Goal: Task Accomplishment & Management: Manage account settings

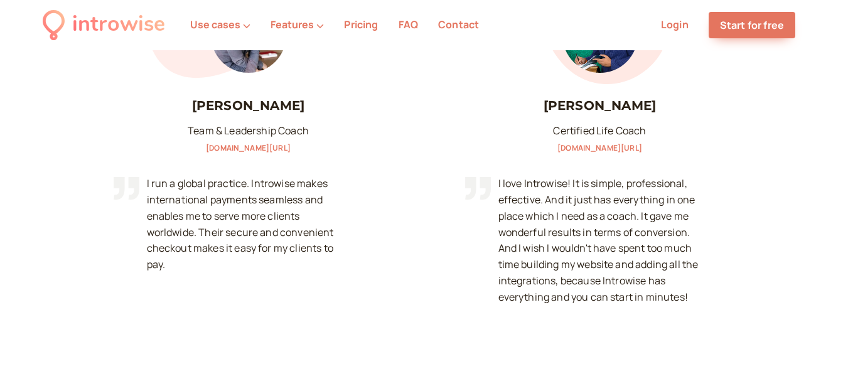
scroll to position [1256, 0]
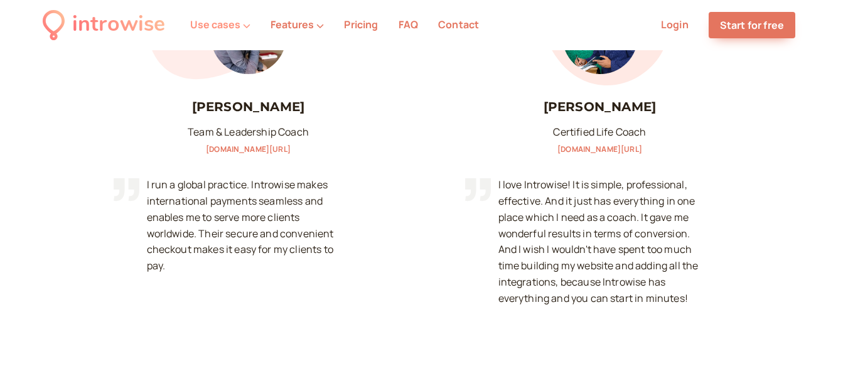
click at [225, 24] on button "Use cases" at bounding box center [220, 24] width 60 height 11
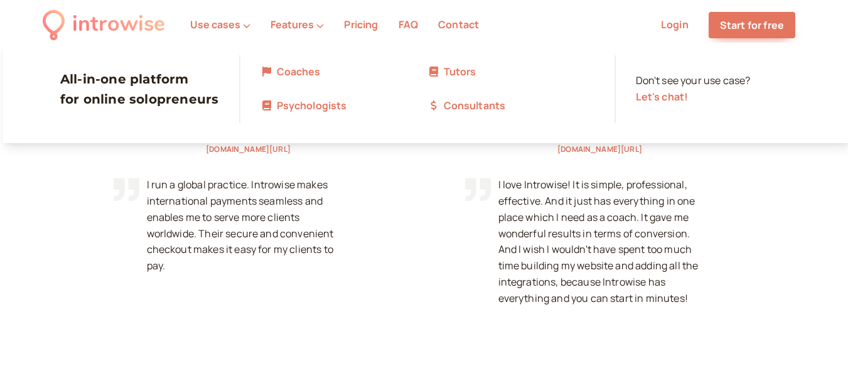
click at [465, 74] on link "Tutors" at bounding box center [511, 72] width 167 height 16
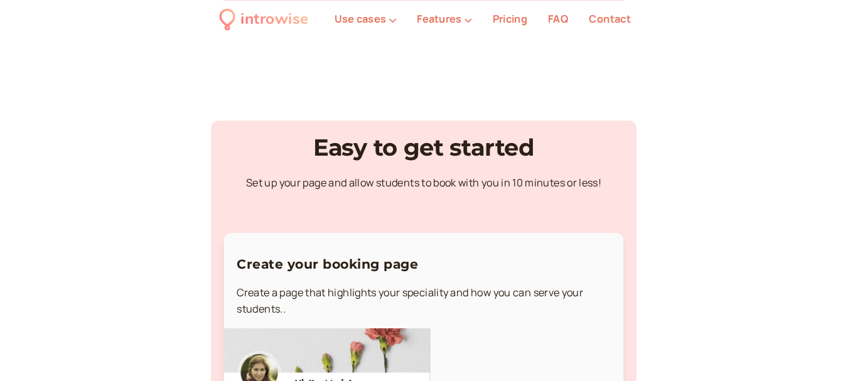
scroll to position [2638, 0]
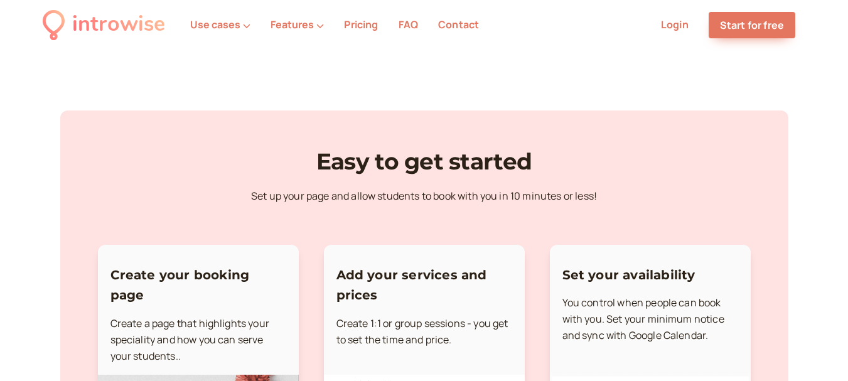
click at [683, 27] on link "Login" at bounding box center [675, 25] width 28 height 14
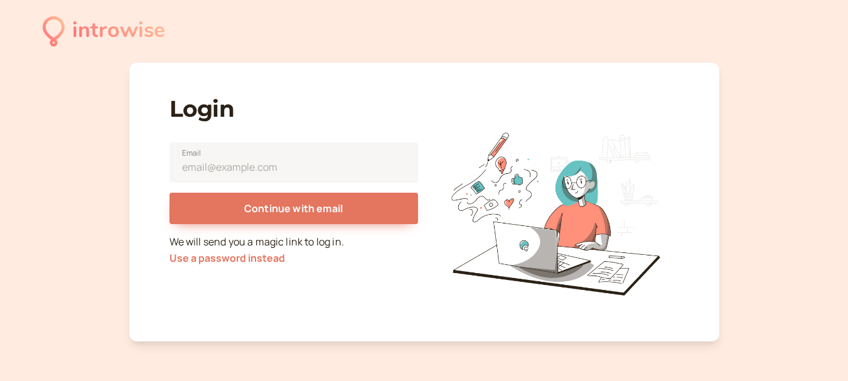
click at [141, 38] on div "introwise" at bounding box center [118, 31] width 93 height 35
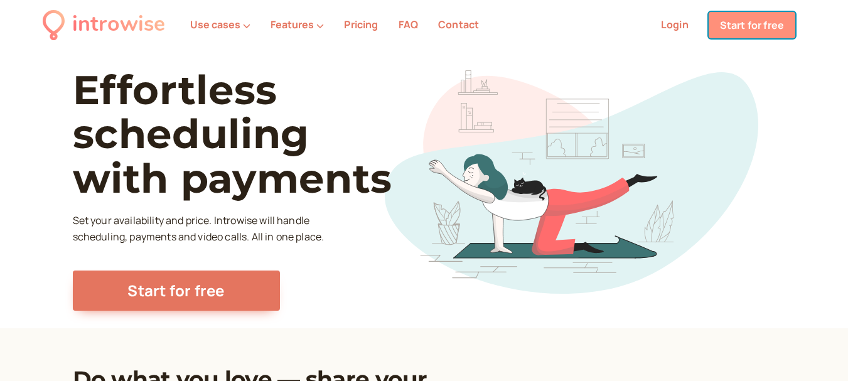
click at [768, 34] on link "Start for free" at bounding box center [752, 25] width 87 height 26
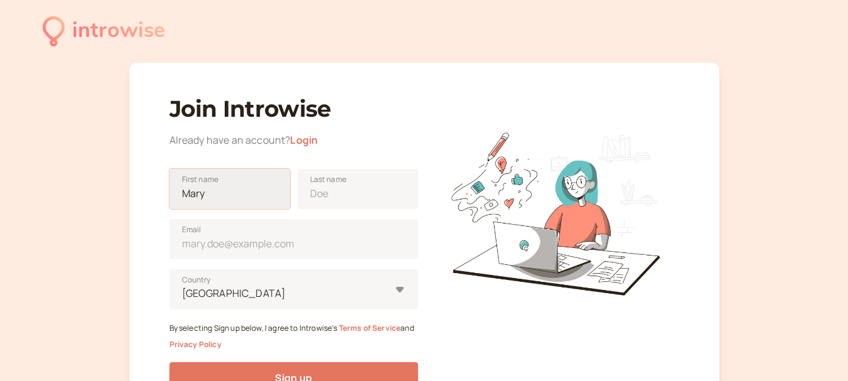
click at [246, 187] on input "First name" at bounding box center [230, 189] width 121 height 40
type input "[PERSON_NAME]"
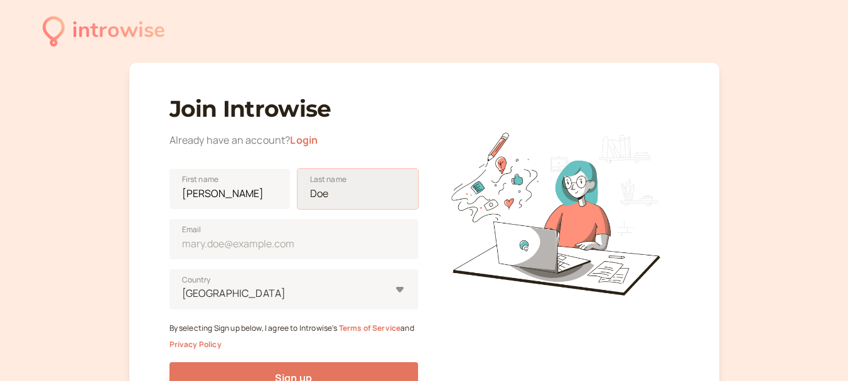
click at [337, 199] on input "Last name" at bounding box center [358, 189] width 121 height 40
type input "[PERSON_NAME]"
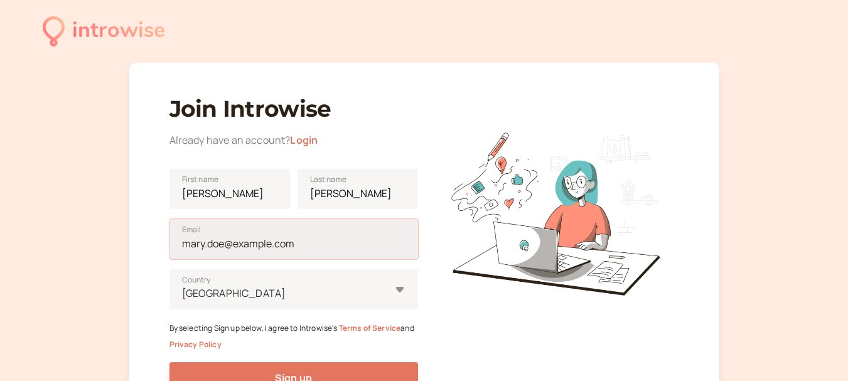
click at [255, 242] on input "Email" at bounding box center [294, 239] width 249 height 40
type input "[EMAIL_ADDRESS][DOMAIN_NAME]"
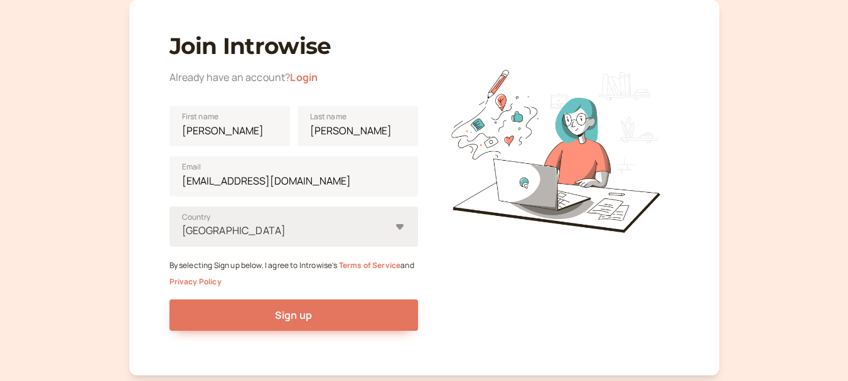
click at [214, 225] on div at bounding box center [286, 230] width 210 height 17
click at [183, 225] on input "United States Country" at bounding box center [182, 231] width 2 height 14
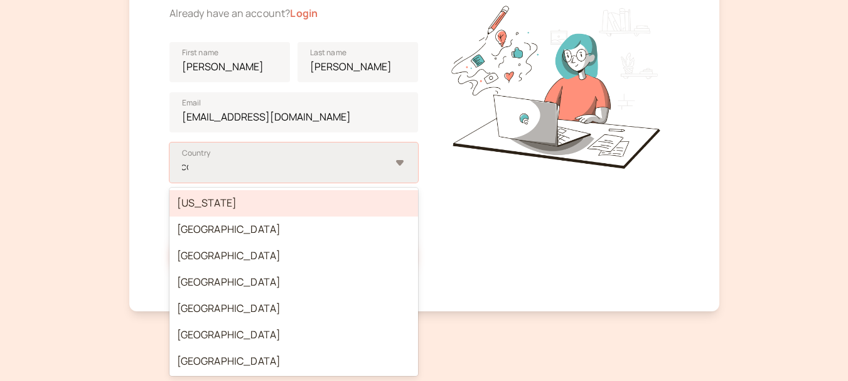
type input "col"
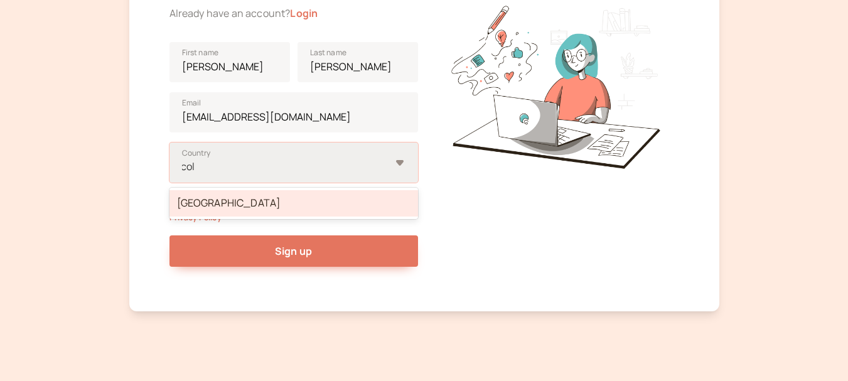
click at [227, 205] on div "[GEOGRAPHIC_DATA]" at bounding box center [294, 203] width 249 height 26
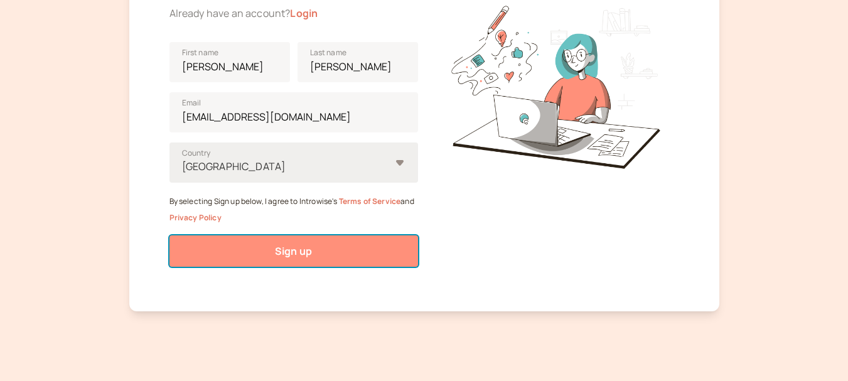
click at [296, 249] on span "Sign up" at bounding box center [293, 251] width 37 height 14
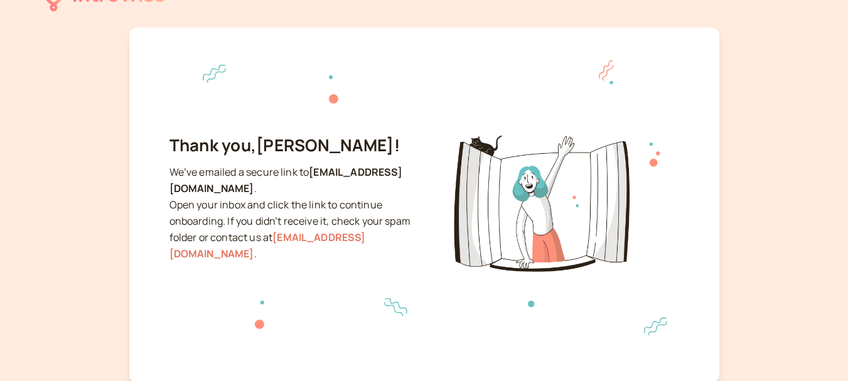
scroll to position [112, 0]
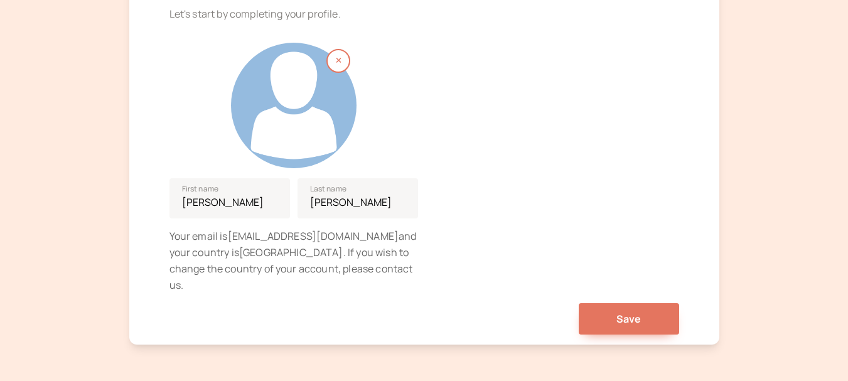
scroll to position [126, 0]
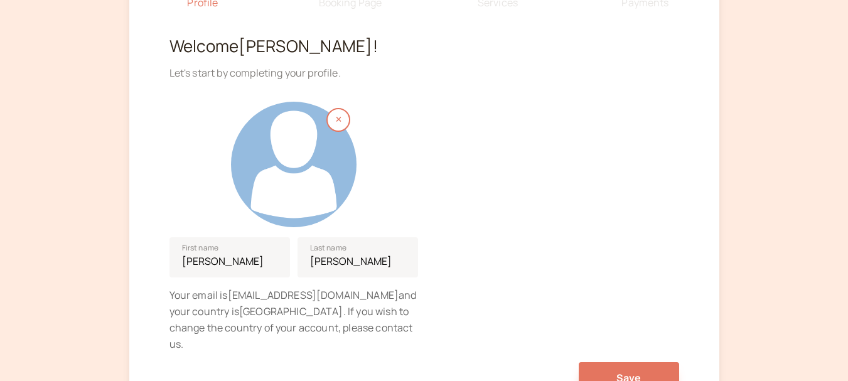
click at [295, 146] on div at bounding box center [294, 165] width 126 height 126
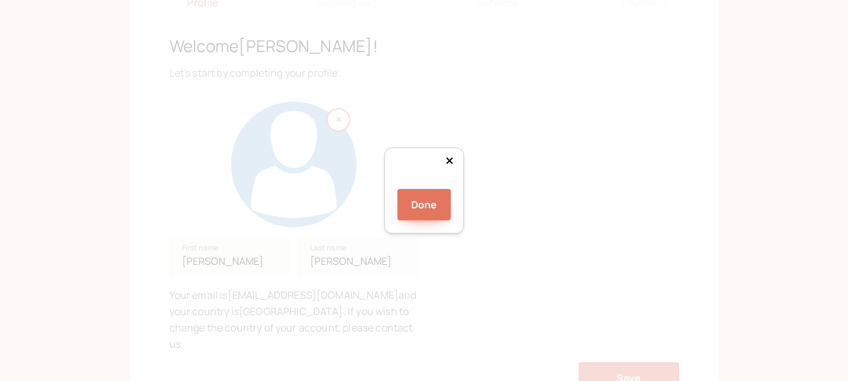
scroll to position [46, 0]
click at [631, 351] on div "Done" at bounding box center [424, 190] width 848 height 381
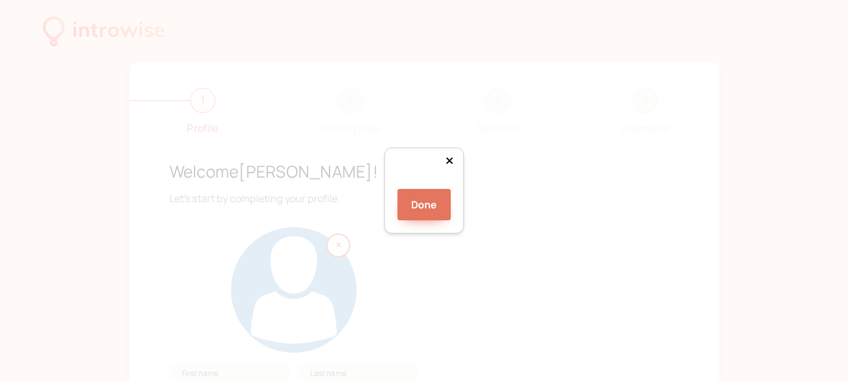
click at [186, 0] on html "introwise 1 Profile 2 Booking Page 3 Services 4 Payments Welcome [PERSON_NAME] …" at bounding box center [424, 310] width 848 height 621
click at [491, 185] on div at bounding box center [581, 342] width 314 height 314
click at [424, 185] on div at bounding box center [424, 185] width 0 height 0
click at [719, 203] on div at bounding box center [719, 203] width 0 height 0
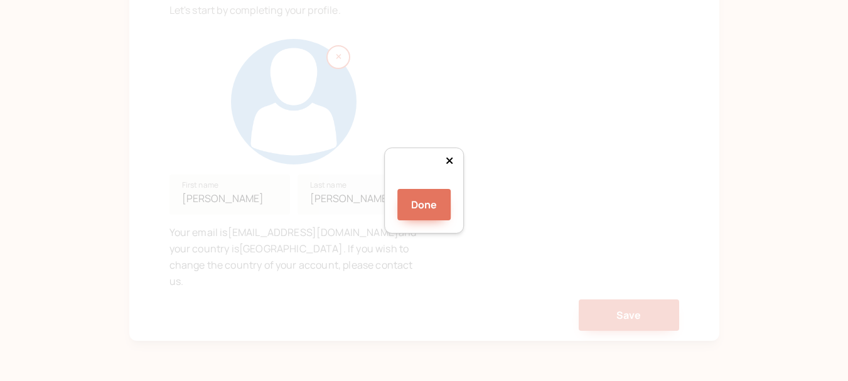
scroll to position [46, 0]
click at [431, 220] on button "Done" at bounding box center [425, 204] width 54 height 31
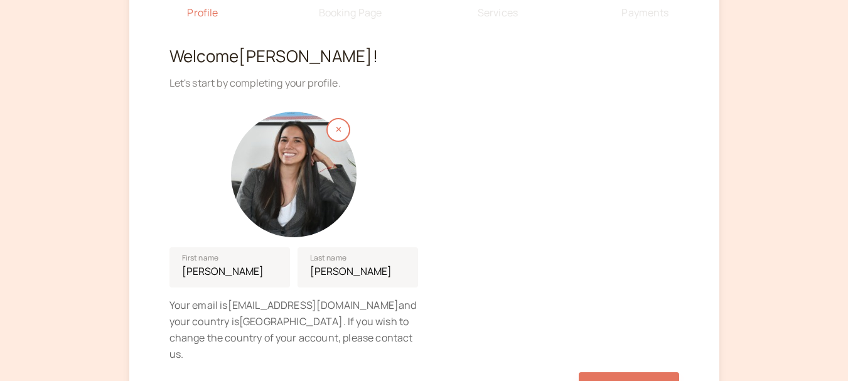
scroll to position [224, 0]
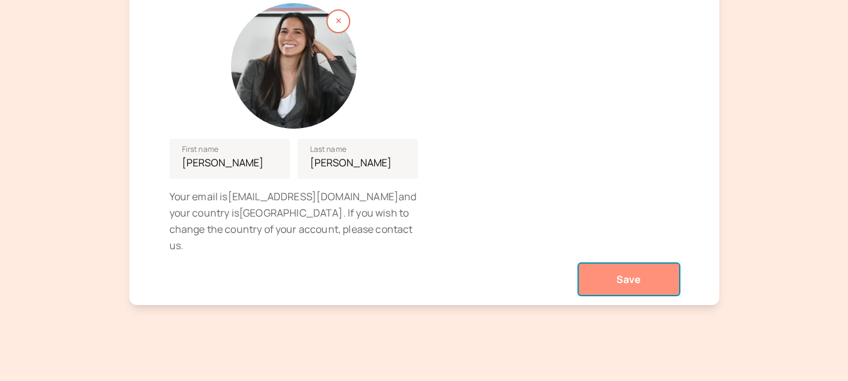
click at [610, 264] on button "Save" at bounding box center [629, 279] width 100 height 31
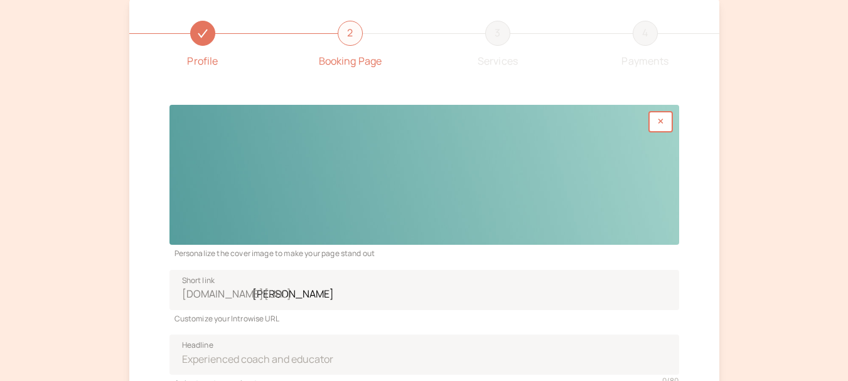
scroll to position [63, 0]
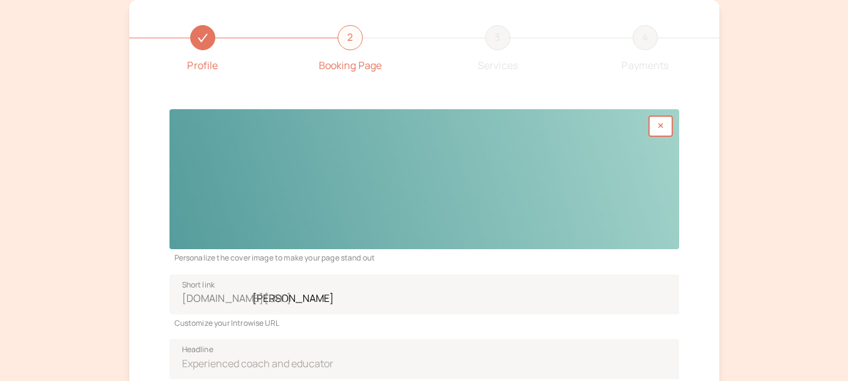
click at [548, 138] on div at bounding box center [425, 179] width 510 height 140
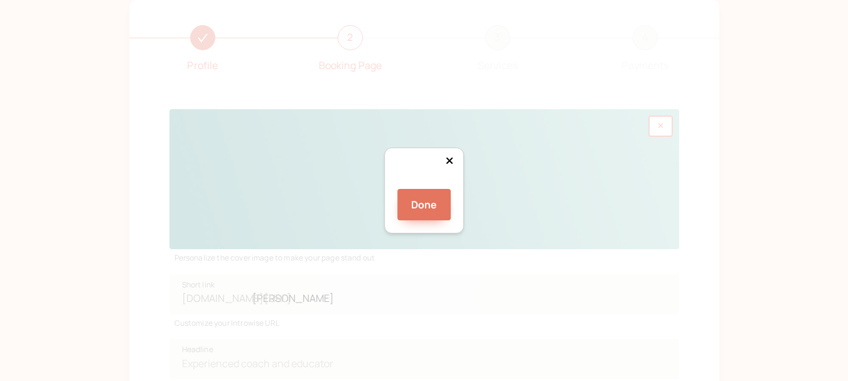
click at [424, 247] on div at bounding box center [574, 288] width 301 height 83
click at [671, 241] on div "Done" at bounding box center [424, 190] width 848 height 381
click at [509, 242] on div at bounding box center [612, 294] width 377 height 104
click at [416, 220] on button "Done" at bounding box center [425, 204] width 54 height 31
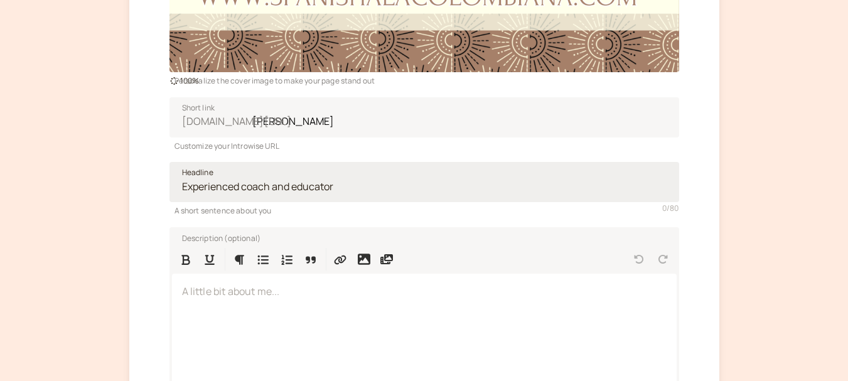
scroll to position [251, 0]
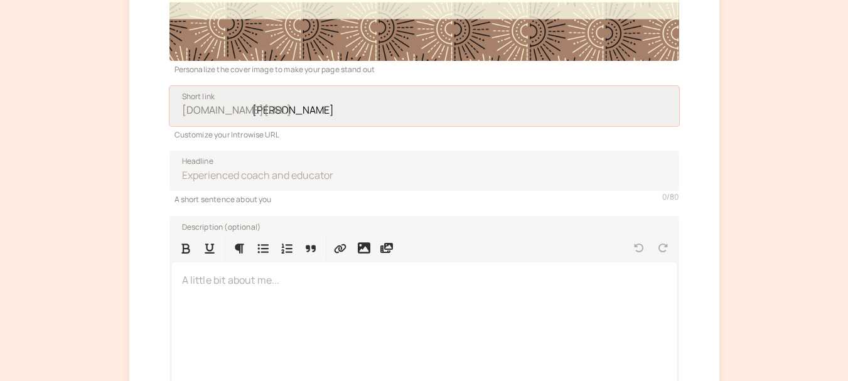
drag, startPoint x: 352, startPoint y: 114, endPoint x: 256, endPoint y: 116, distance: 96.1
click at [256, 116] on input "[PERSON_NAME]" at bounding box center [425, 106] width 510 height 40
type input "profe-[PERSON_NAME]"
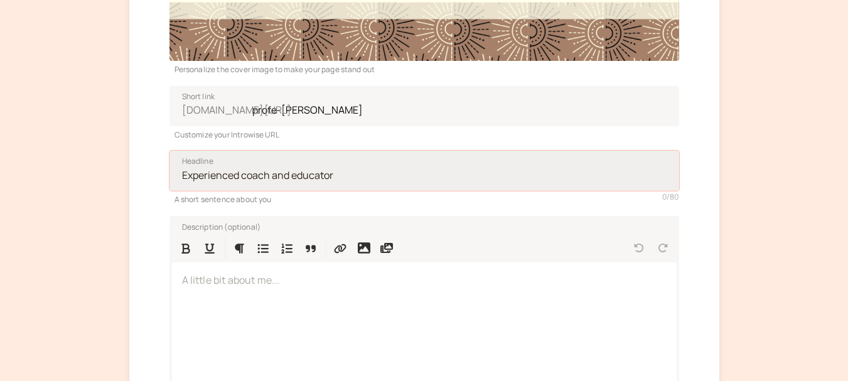
click at [266, 166] on input "Headline" at bounding box center [425, 171] width 510 height 40
paste input "¡Hola! ☀️ I'm [PERSON_NAME] a [DEMOGRAPHIC_DATA] teacher from [GEOGRAPHIC_DATA]…"
type input "¡Hola! ☀️ I'm [PERSON_NAME] a [DEMOGRAPHIC_DATA] teacher from [GEOGRAPHIC_DATA]…"
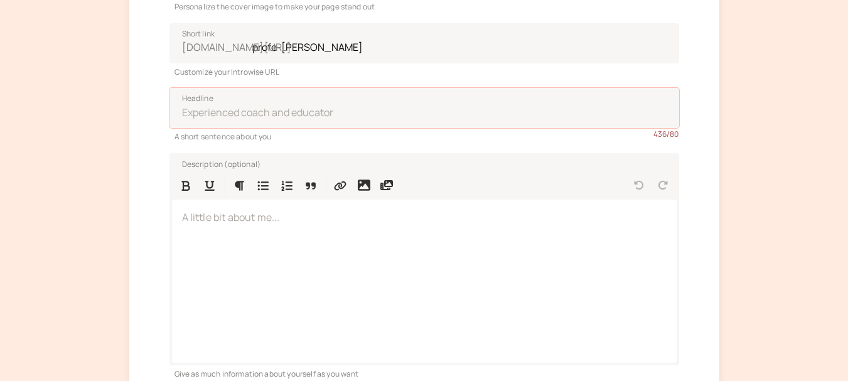
scroll to position [0, 0]
click at [317, 109] on input "Headline" at bounding box center [425, 108] width 510 height 40
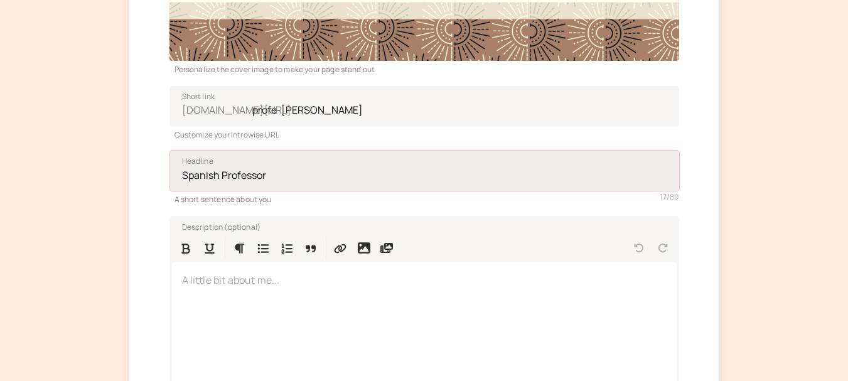
drag, startPoint x: 278, startPoint y: 180, endPoint x: 222, endPoint y: 179, distance: 55.9
click at [222, 179] on input "Spanish Professor" at bounding box center [425, 171] width 510 height 40
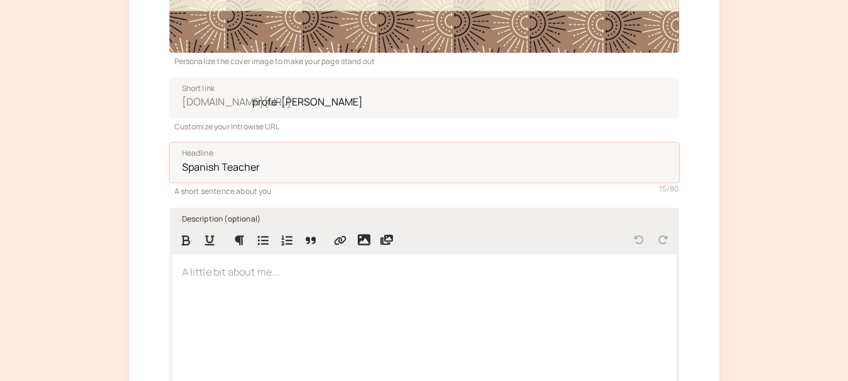
scroll to position [314, 0]
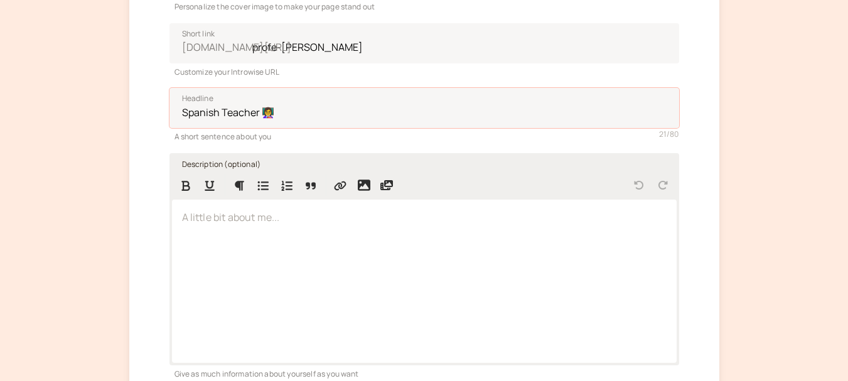
type input "Spanish Teacher 👩‍🏫"
click at [210, 227] on div at bounding box center [424, 281] width 505 height 163
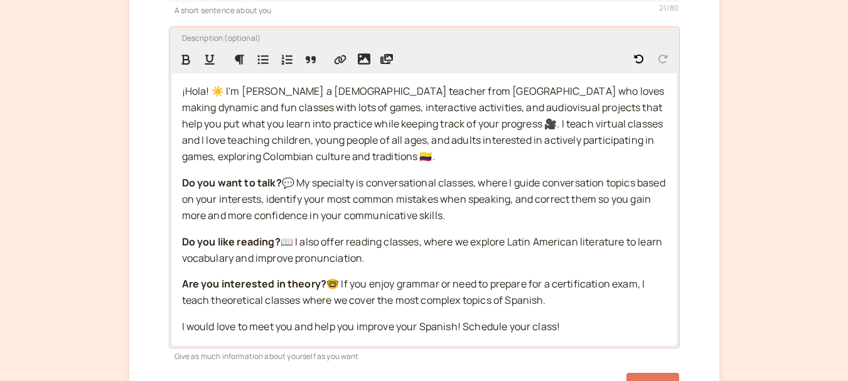
scroll to position [440, 0]
click at [318, 158] on p "¡Hola! ☀️ I'm [PERSON_NAME] a [DEMOGRAPHIC_DATA] teacher from [GEOGRAPHIC_DATA]…" at bounding box center [424, 125] width 485 height 82
drag, startPoint x: 302, startPoint y: 155, endPoint x: 284, endPoint y: 154, distance: 17.6
click at [284, 154] on span "¡Hola! ☀️ I'm [PERSON_NAME] a [DEMOGRAPHIC_DATA] teacher from [GEOGRAPHIC_DATA]…" at bounding box center [424, 124] width 485 height 79
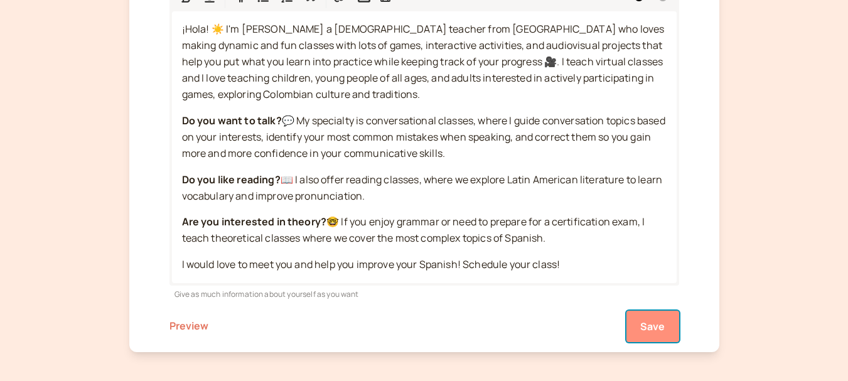
click at [651, 321] on span "Save" at bounding box center [653, 327] width 25 height 14
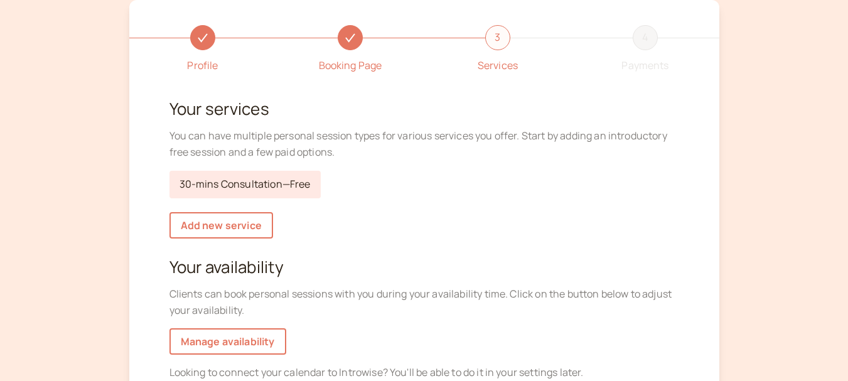
scroll to position [126, 0]
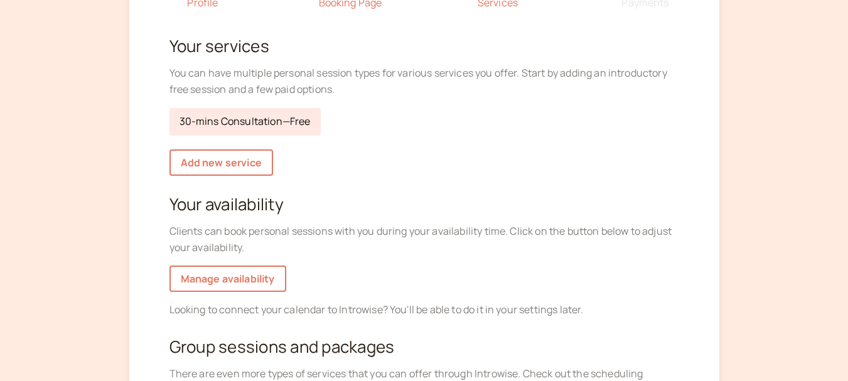
click at [291, 123] on link "30-mins Consultation — Free" at bounding box center [245, 122] width 151 height 28
select select "30"
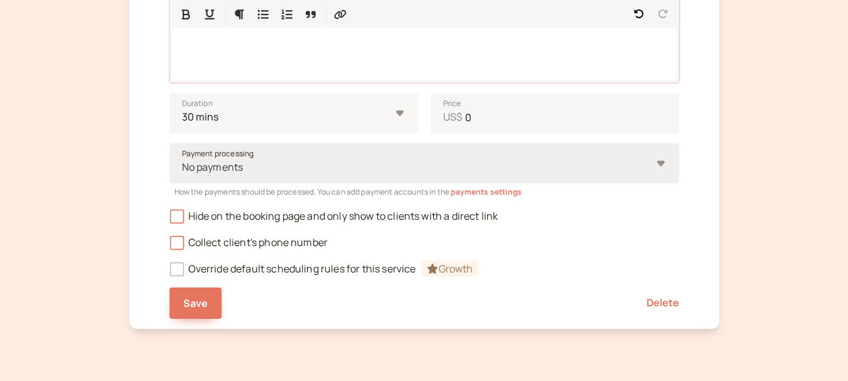
scroll to position [440, 0]
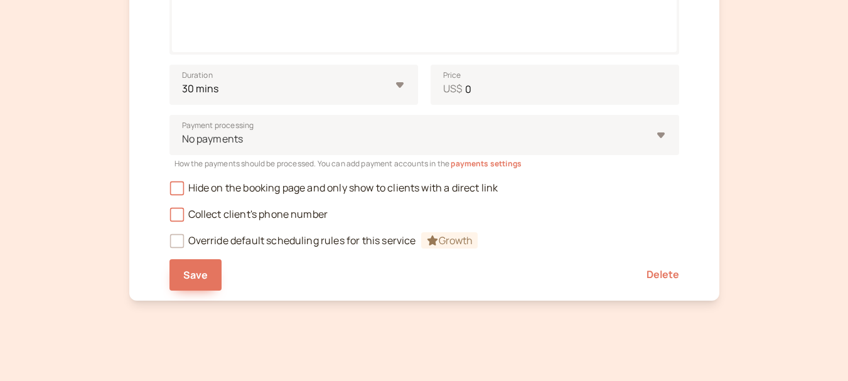
click at [184, 195] on div "Hide on the booking page and only show to clients with a direct link" at bounding box center [425, 183] width 510 height 26
click at [183, 187] on icon at bounding box center [177, 188] width 14 height 14
click at [170, 192] on input "Hide on the booking page and only show to clients with a direct link" at bounding box center [170, 192] width 0 height 0
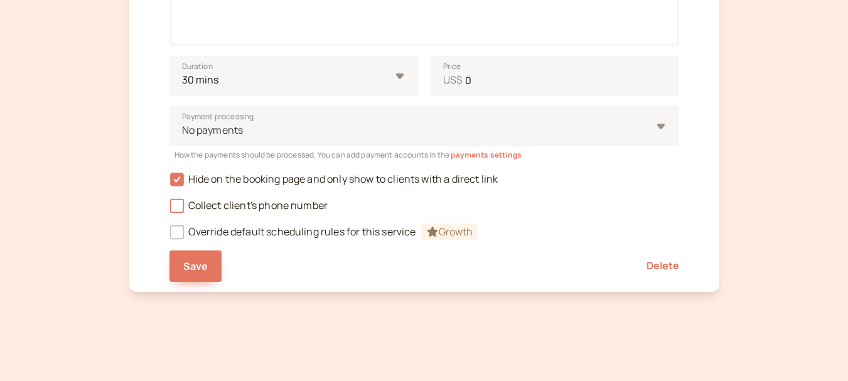
scroll to position [451, 0]
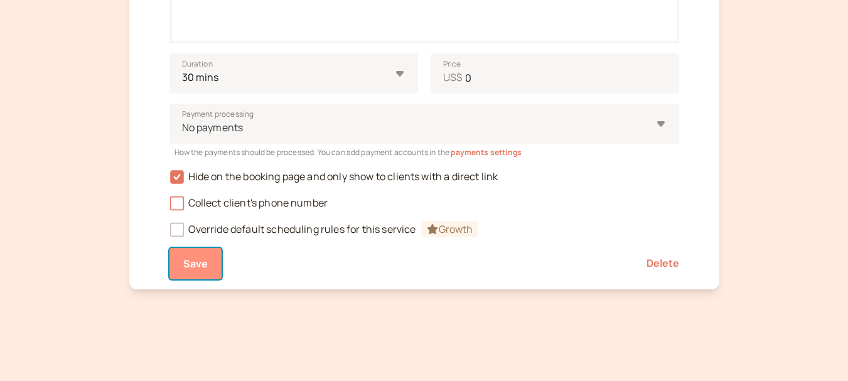
click at [203, 266] on span "Save" at bounding box center [195, 264] width 25 height 14
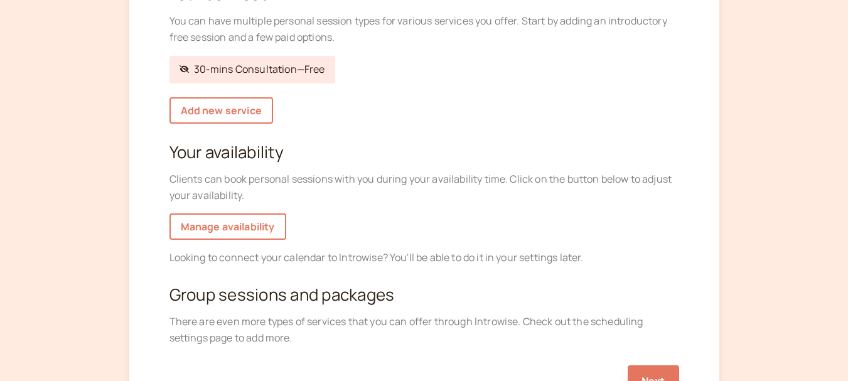
scroll to position [188, 0]
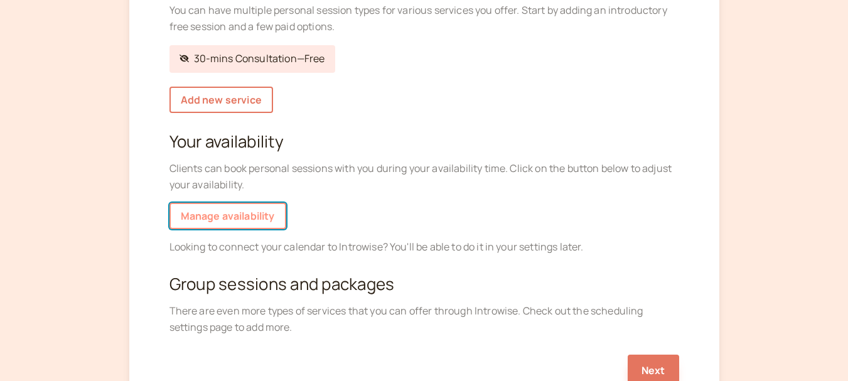
click at [222, 215] on link "Manage availability" at bounding box center [228, 216] width 117 height 26
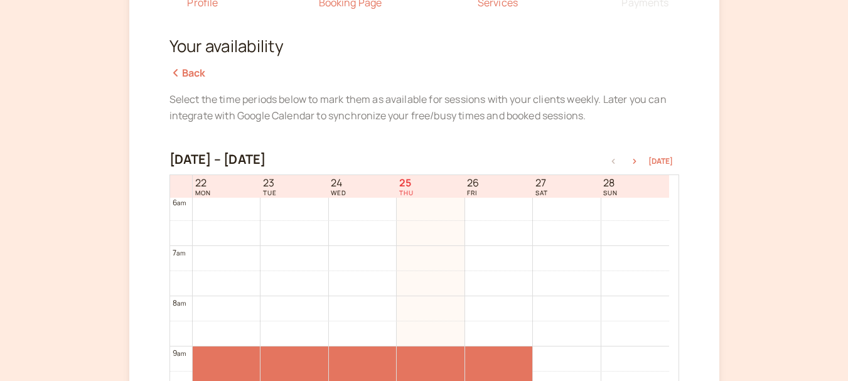
scroll to position [335, 0]
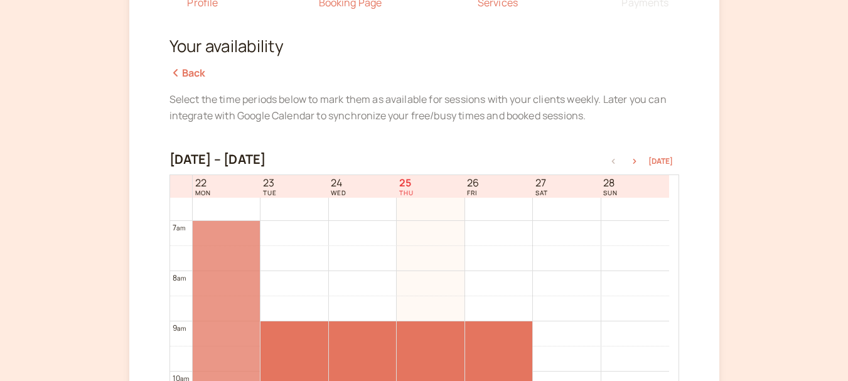
drag, startPoint x: 219, startPoint y: 321, endPoint x: 230, endPoint y: 216, distance: 105.5
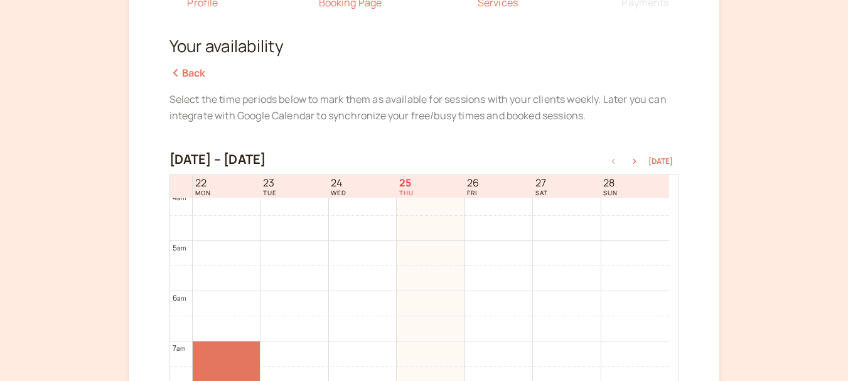
scroll to position [203, 0]
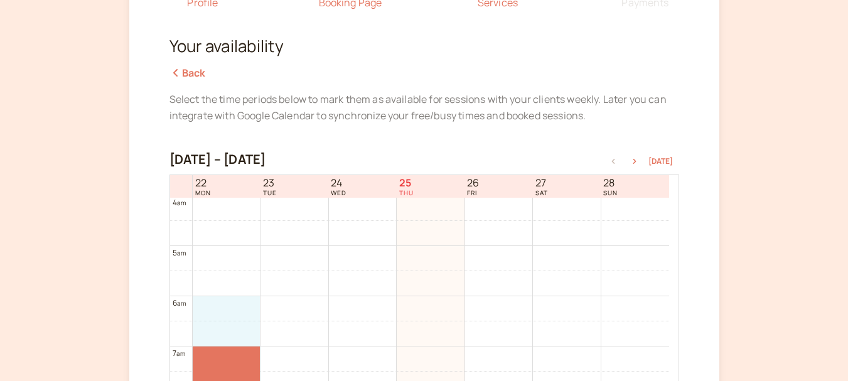
drag, startPoint x: 229, startPoint y: 301, endPoint x: 230, endPoint y: 331, distance: 30.2
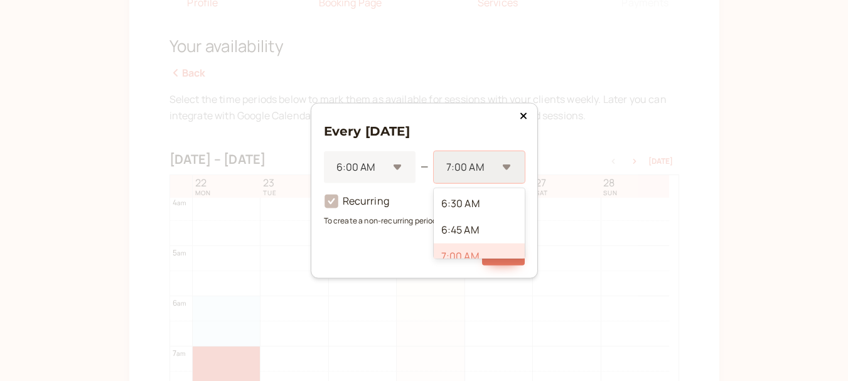
click at [458, 160] on div at bounding box center [471, 167] width 52 height 17
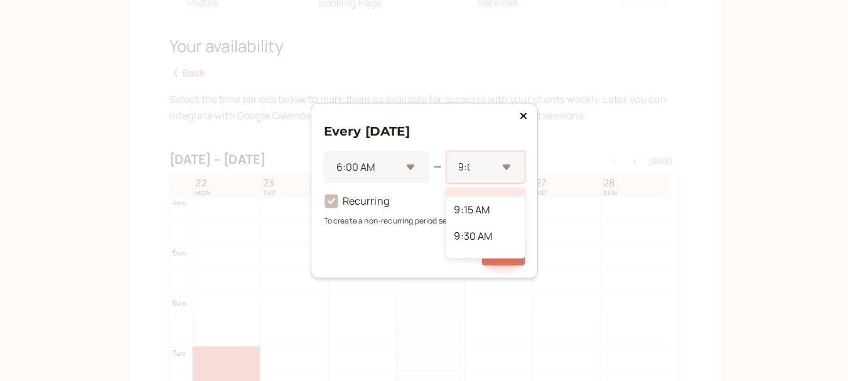
scroll to position [0, 0]
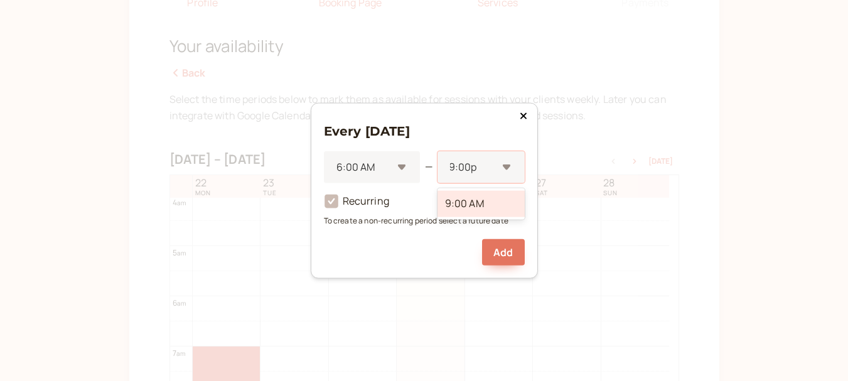
type input "9:00pm"
click at [481, 166] on div at bounding box center [471, 167] width 52 height 17
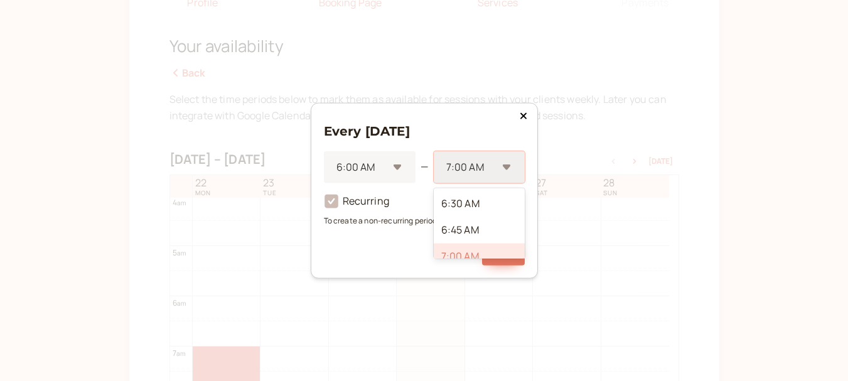
click at [501, 166] on div "7:00 AM" at bounding box center [479, 167] width 91 height 32
click at [467, 237] on div "9:00 PM" at bounding box center [479, 241] width 91 height 26
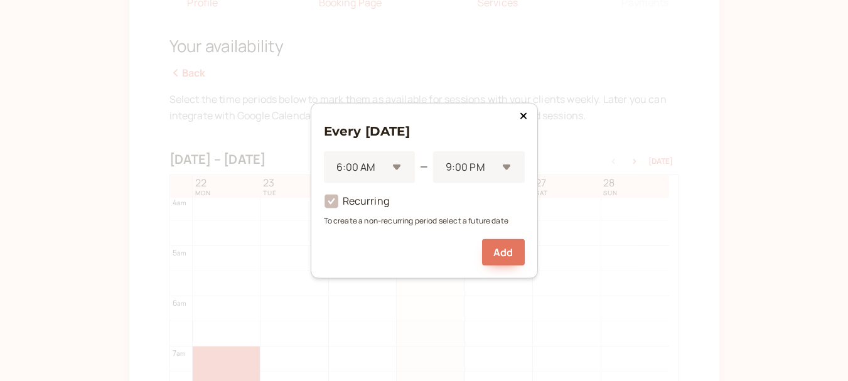
click at [336, 205] on icon at bounding box center [332, 202] width 14 height 14
click at [505, 246] on button "Add" at bounding box center [503, 252] width 42 height 26
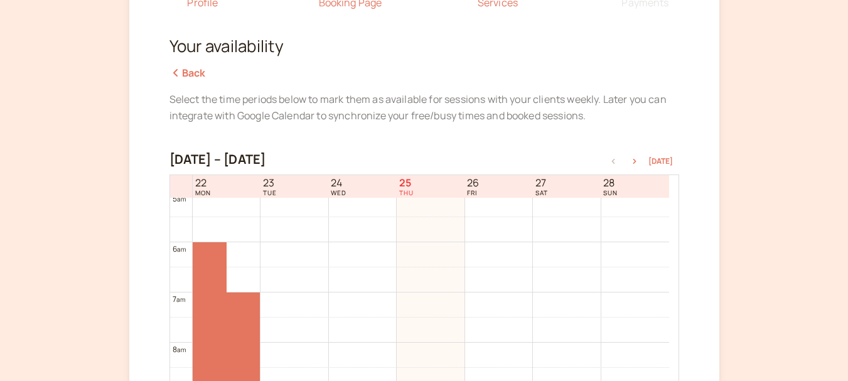
scroll to position [328, 0]
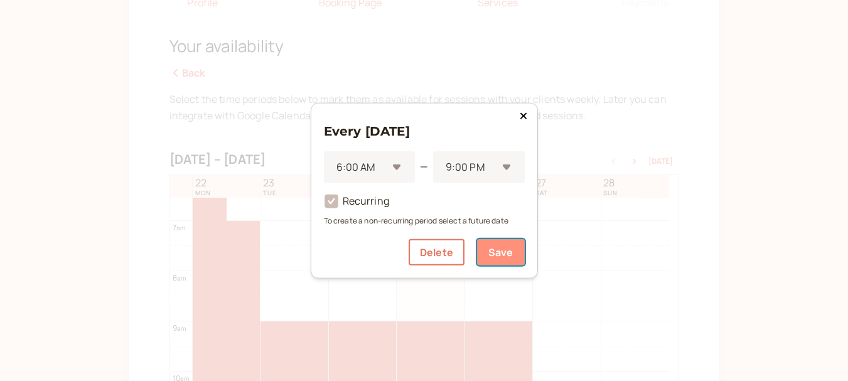
click at [485, 254] on button "Save" at bounding box center [501, 252] width 48 height 26
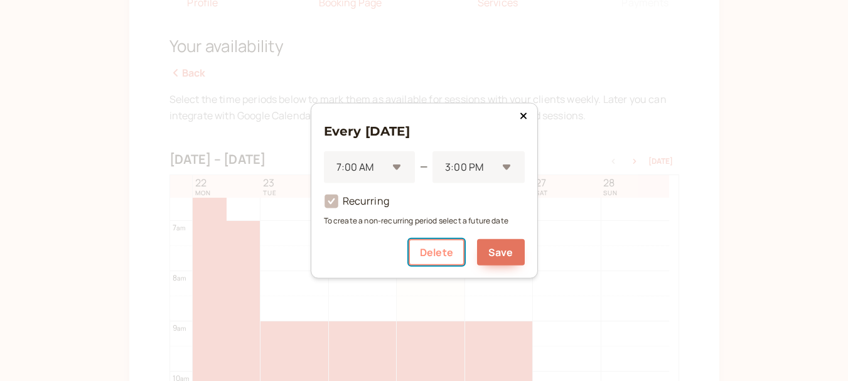
click at [436, 255] on button "Delete" at bounding box center [437, 252] width 56 height 26
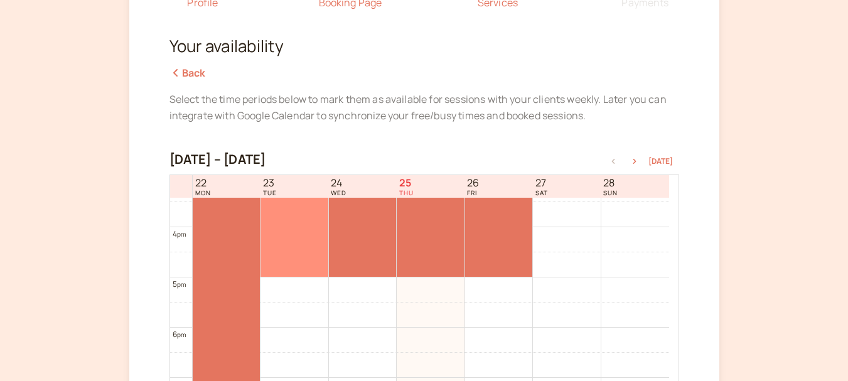
scroll to position [768, 0]
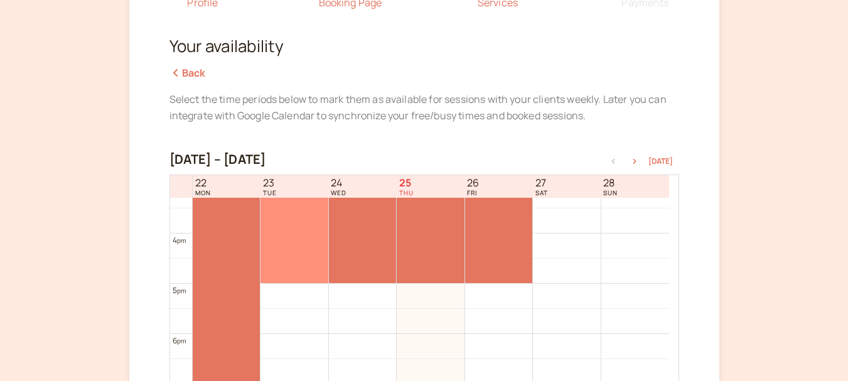
click at [300, 261] on div at bounding box center [294, 82] width 67 height 401
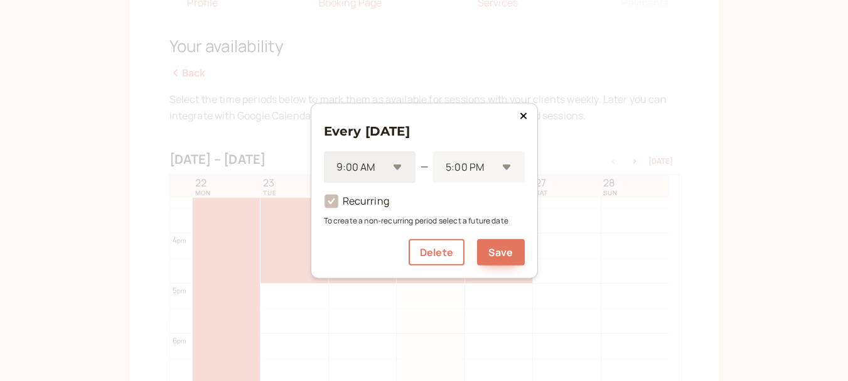
click at [372, 171] on div at bounding box center [361, 167] width 53 height 17
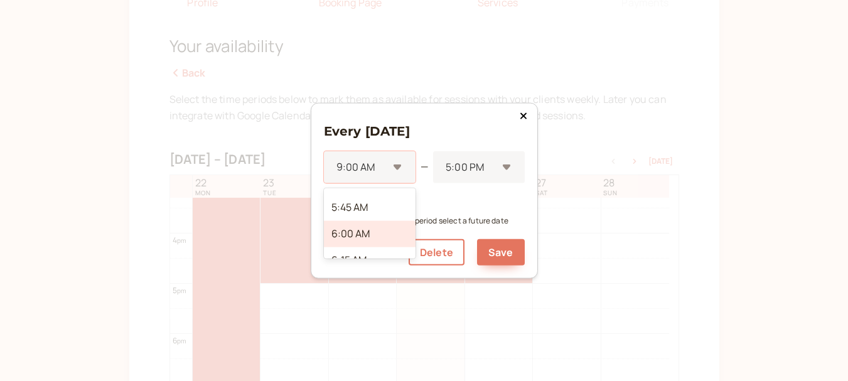
scroll to position [601, 0]
click at [366, 232] on div "6:00 AM" at bounding box center [370, 234] width 92 height 26
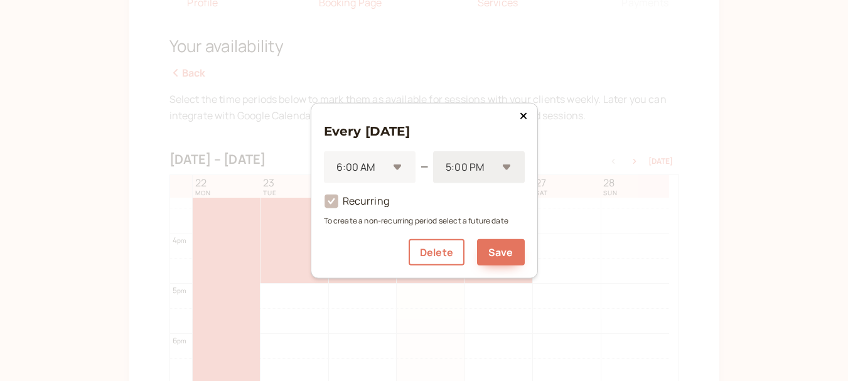
click at [484, 167] on div at bounding box center [471, 167] width 52 height 17
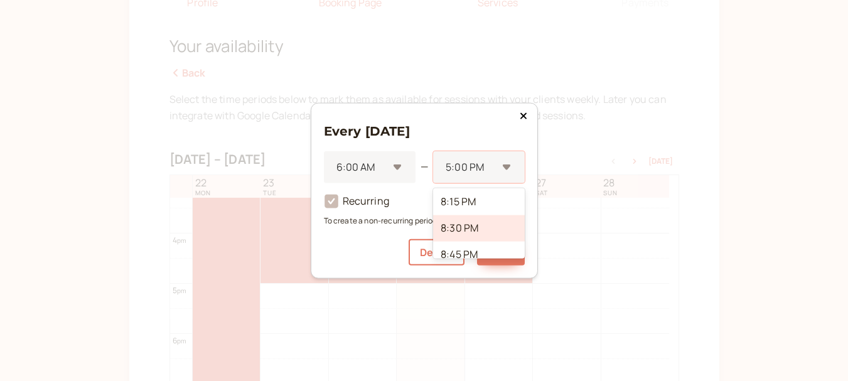
scroll to position [1512, 0]
click at [469, 217] on div "9:00 PM" at bounding box center [478, 218] width 91 height 26
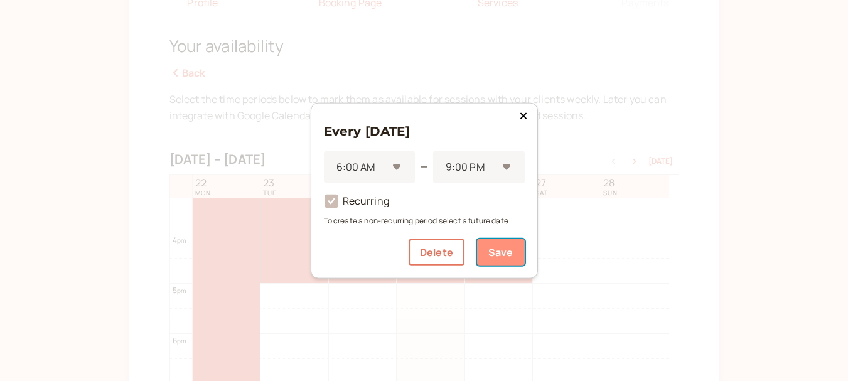
click at [508, 251] on button "Save" at bounding box center [501, 252] width 48 height 26
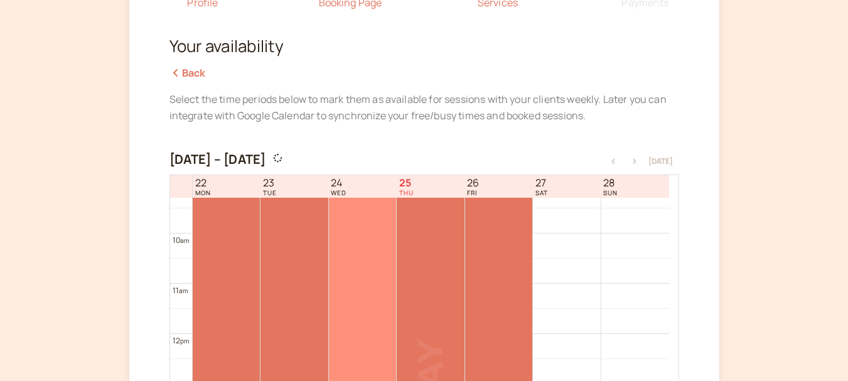
scroll to position [391, 0]
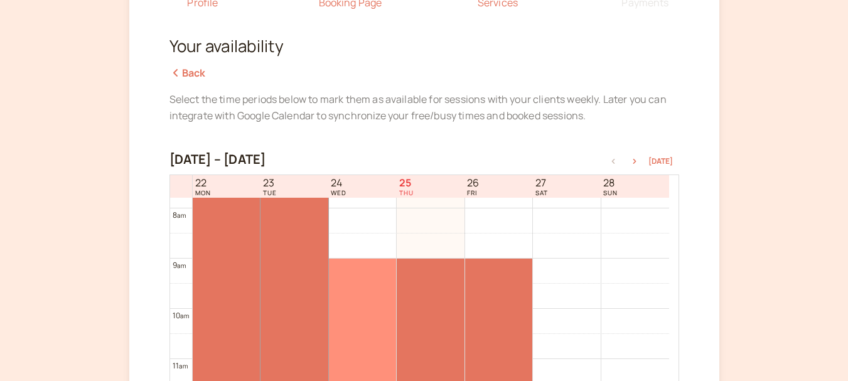
drag, startPoint x: 311, startPoint y: 257, endPoint x: 368, endPoint y: 287, distance: 64.6
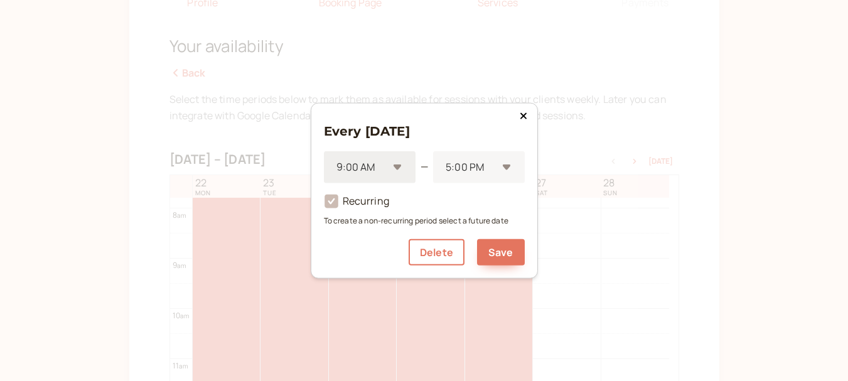
click at [357, 165] on div at bounding box center [361, 167] width 53 height 17
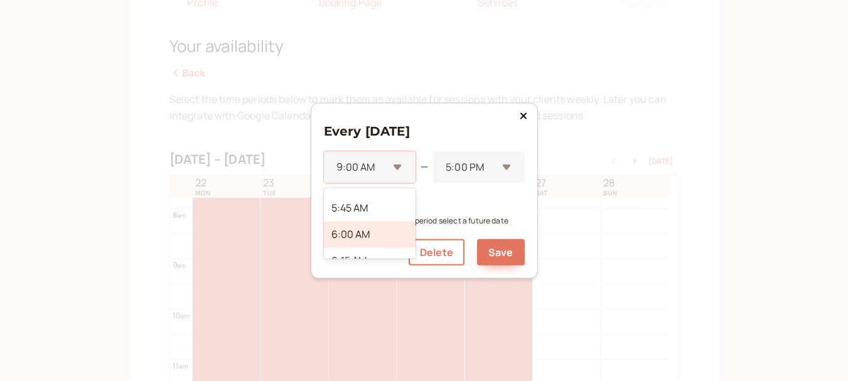
click at [362, 234] on div "6:00 AM" at bounding box center [370, 234] width 92 height 26
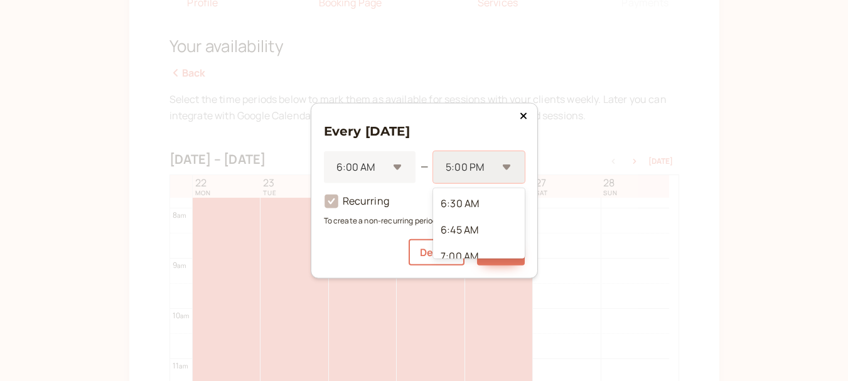
click at [491, 159] on div at bounding box center [471, 167] width 52 height 17
click at [474, 220] on div "9:00 PM" at bounding box center [478, 218] width 91 height 26
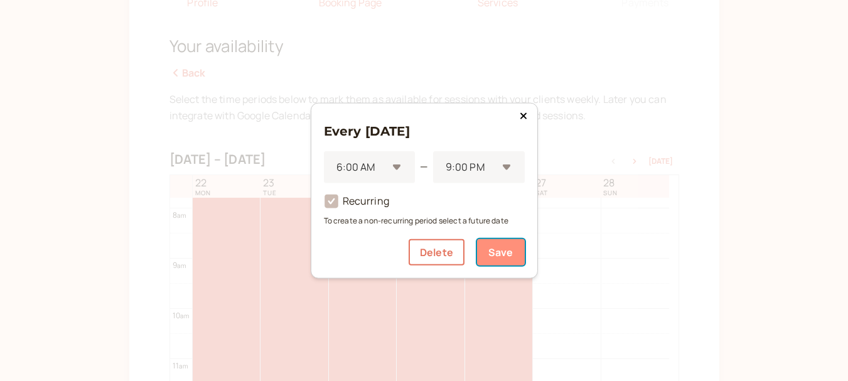
click at [509, 251] on button "Save" at bounding box center [501, 252] width 48 height 26
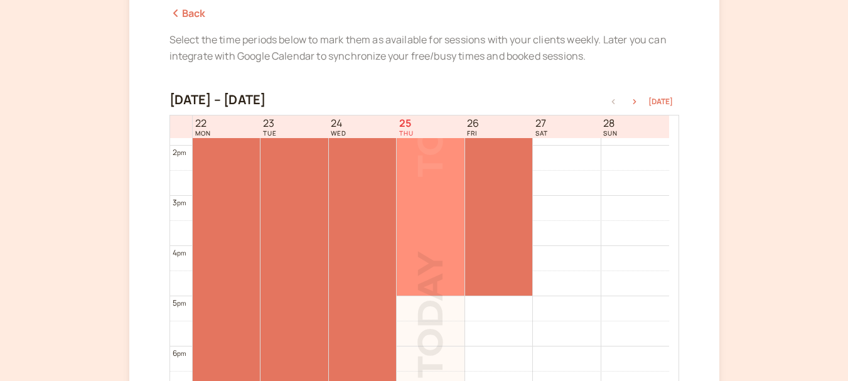
scroll to position [705, 0]
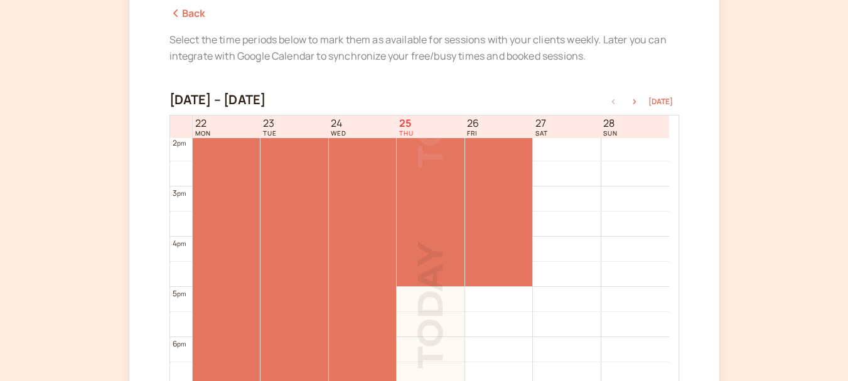
click at [441, 284] on div at bounding box center [430, 286] width 67 height 5
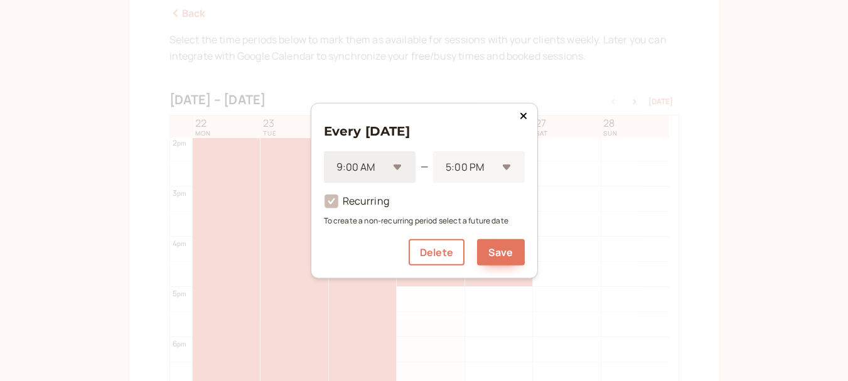
click at [396, 165] on div "9:00 AM" at bounding box center [370, 167] width 92 height 32
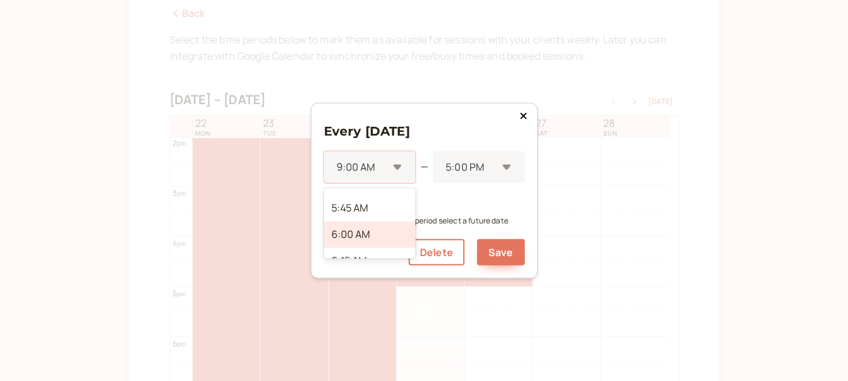
click at [357, 230] on div "6:00 AM" at bounding box center [370, 234] width 92 height 26
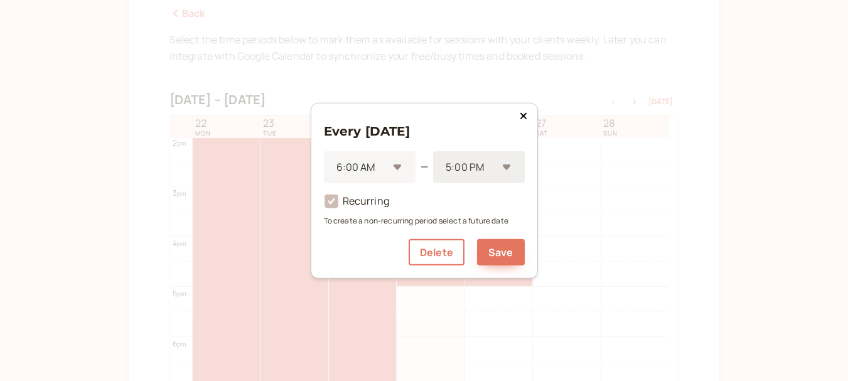
click at [478, 173] on div at bounding box center [471, 167] width 52 height 17
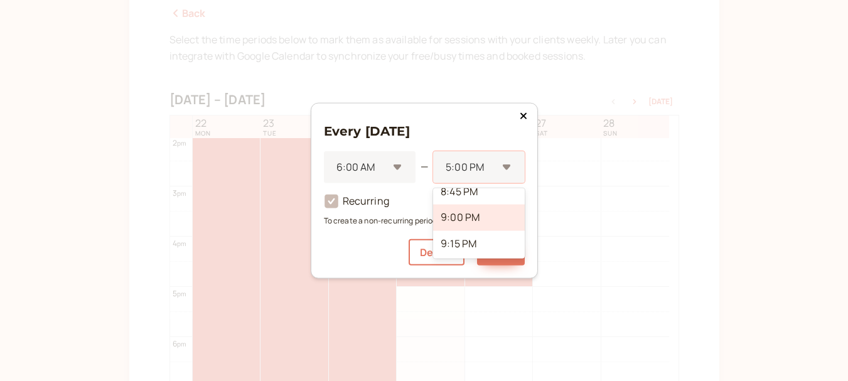
click at [477, 223] on div "9:00 PM" at bounding box center [478, 218] width 91 height 26
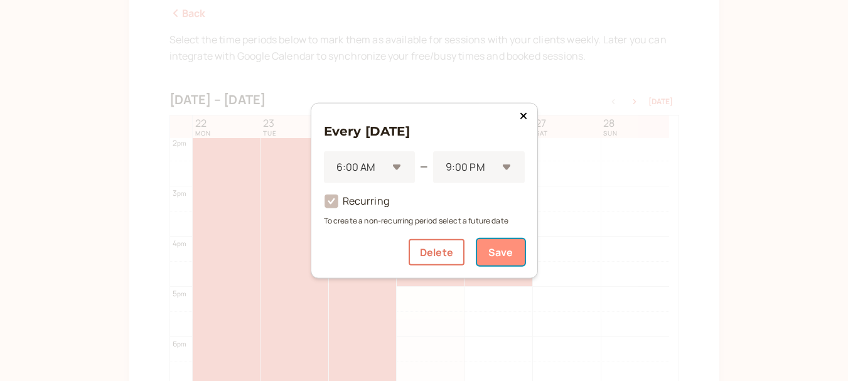
click at [498, 249] on button "Save" at bounding box center [501, 252] width 48 height 26
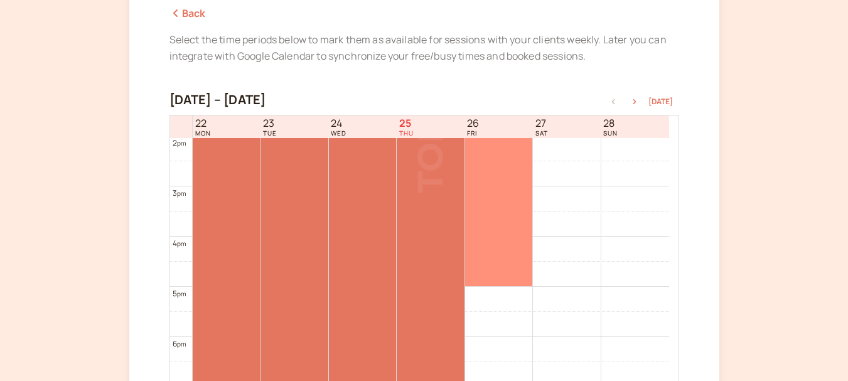
click at [500, 219] on div at bounding box center [498, 85] width 67 height 401
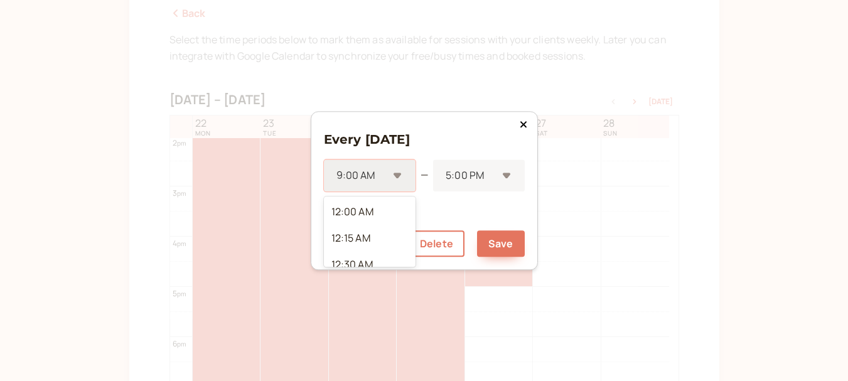
click at [389, 180] on div "9:00 AM" at bounding box center [363, 175] width 53 height 14
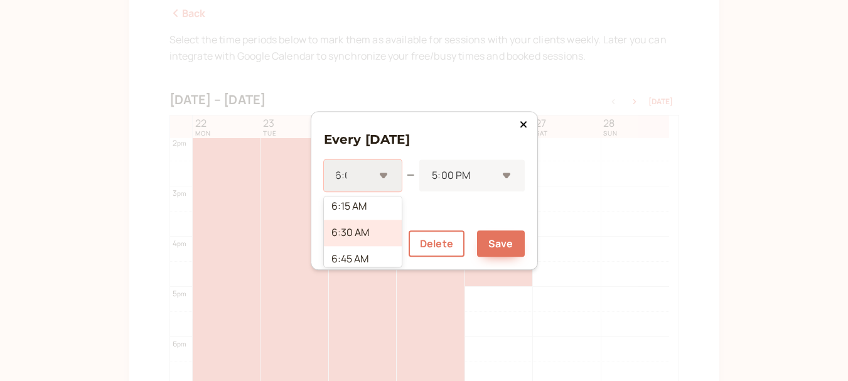
scroll to position [0, 0]
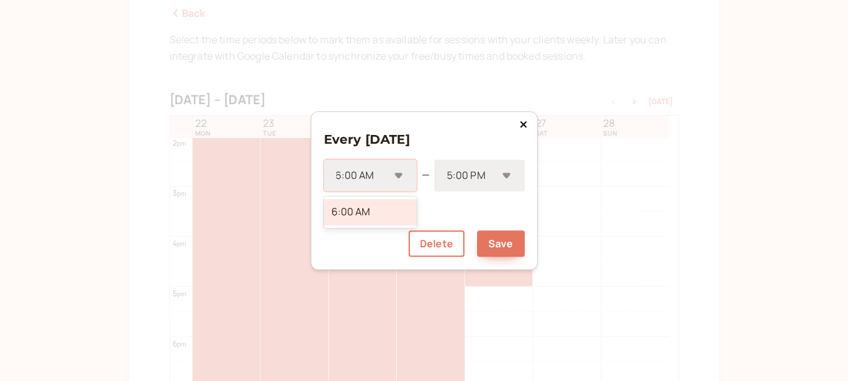
type input "6:00 AM"
click at [467, 176] on div at bounding box center [471, 175] width 51 height 17
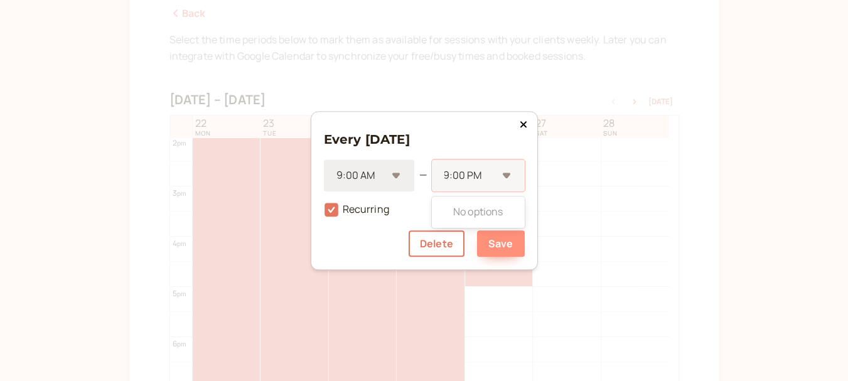
type input "9:00 PM"
click at [499, 236] on button "Save" at bounding box center [501, 243] width 48 height 26
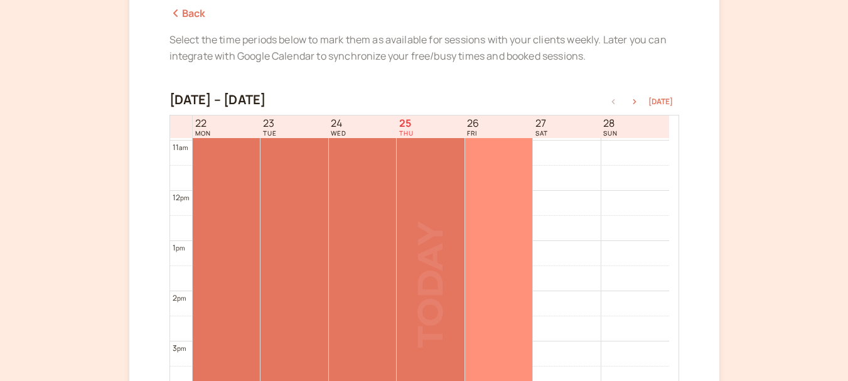
scroll to position [517, 0]
click at [502, 219] on div at bounding box center [498, 273] width 67 height 401
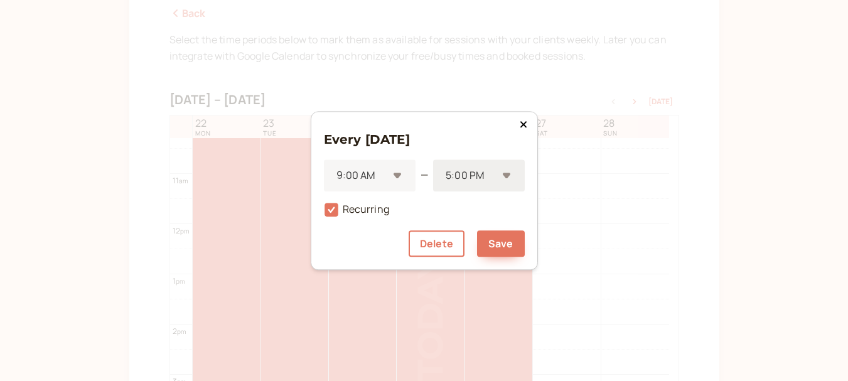
click at [501, 168] on div "5:00 PM" at bounding box center [478, 176] width 91 height 32
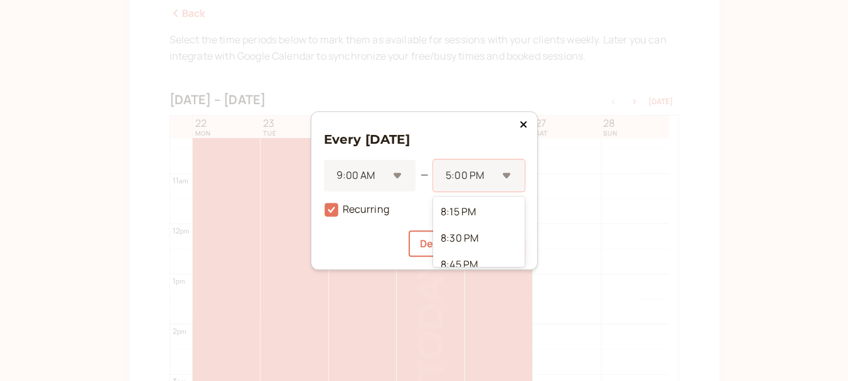
scroll to position [1196, 0]
click at [477, 227] on div "9:00 PM" at bounding box center [478, 227] width 91 height 26
click at [496, 239] on button "Save" at bounding box center [501, 243] width 48 height 26
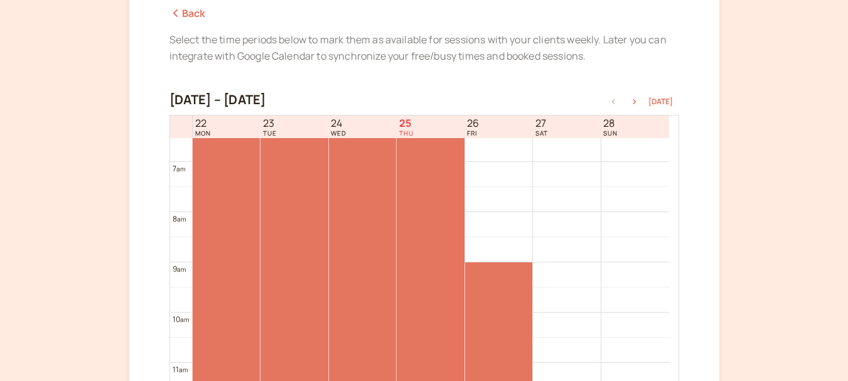
scroll to position [328, 0]
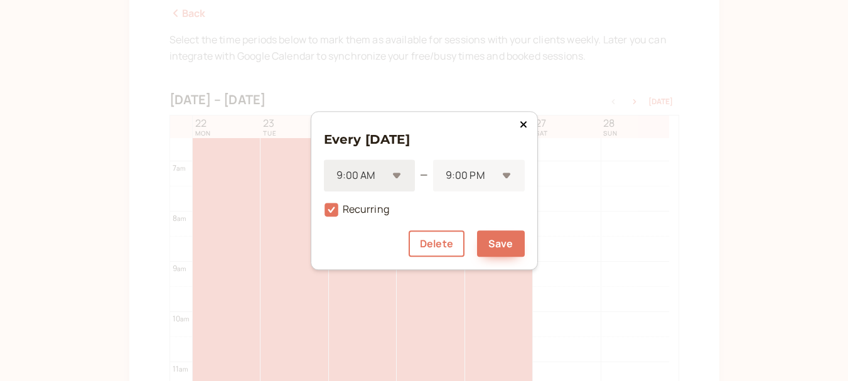
click at [373, 176] on div at bounding box center [361, 175] width 53 height 17
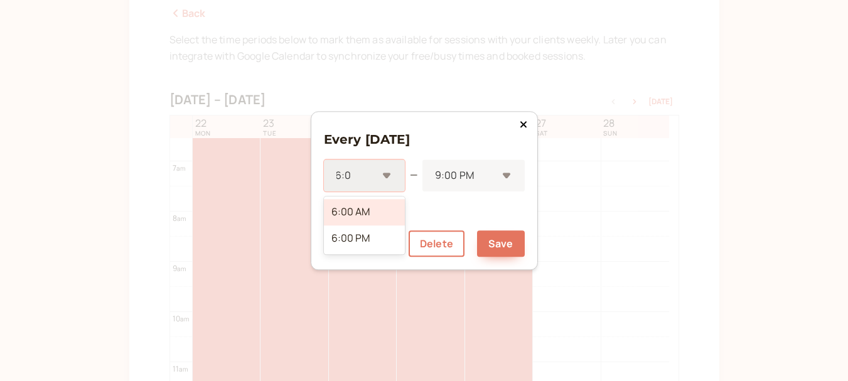
type input "6:00"
click at [367, 207] on div "6:00 AM" at bounding box center [366, 212] width 84 height 26
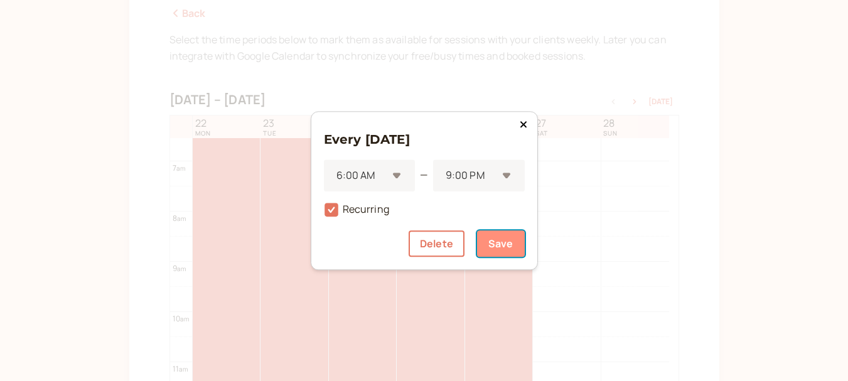
click at [487, 236] on button "Save" at bounding box center [501, 243] width 48 height 26
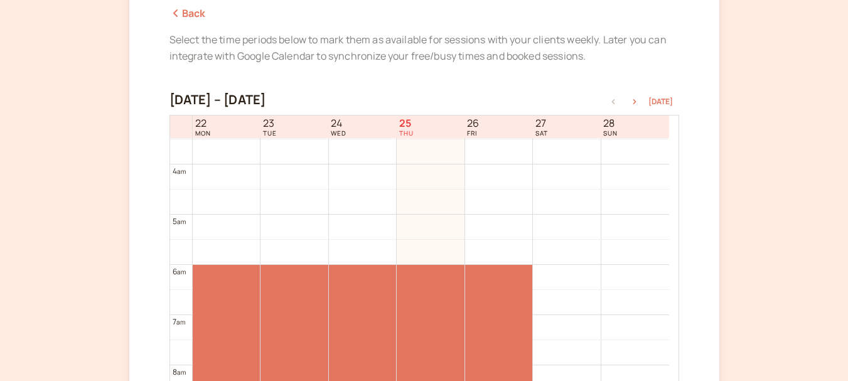
scroll to position [140, 0]
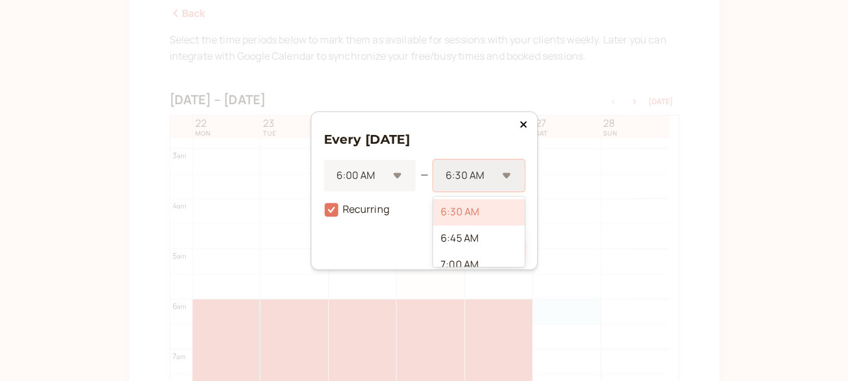
click at [465, 179] on div at bounding box center [471, 175] width 52 height 17
type input "12"
click at [474, 208] on div "12:00 PM" at bounding box center [486, 212] width 78 height 26
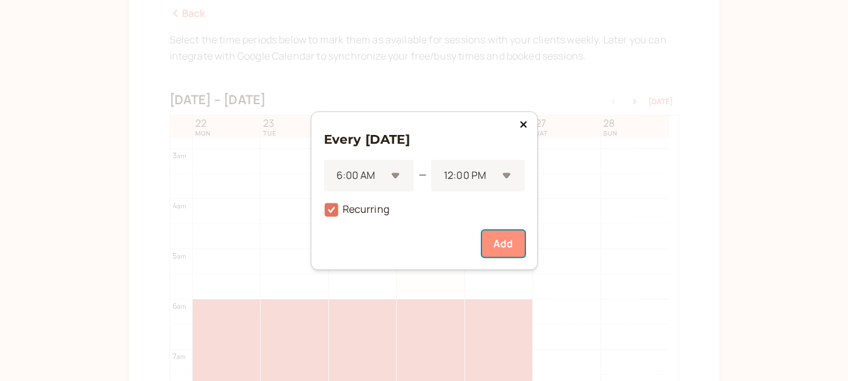
click at [496, 244] on button "Add" at bounding box center [503, 243] width 42 height 26
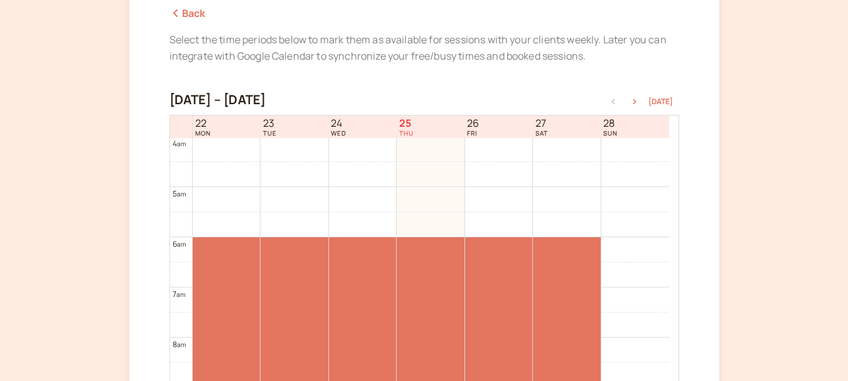
scroll to position [203, 0]
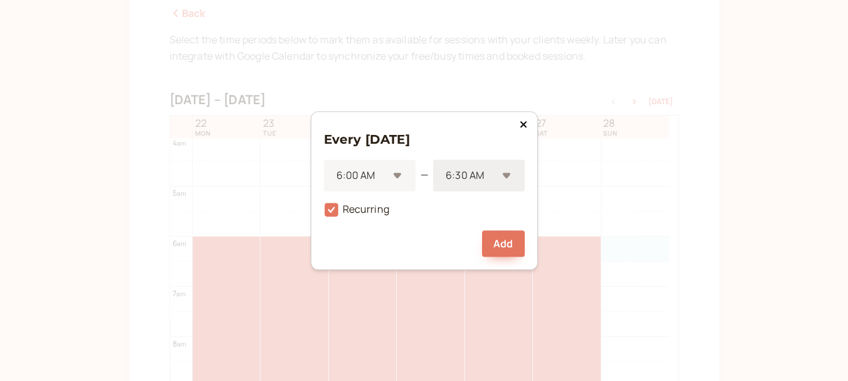
click at [452, 176] on div at bounding box center [471, 175] width 52 height 17
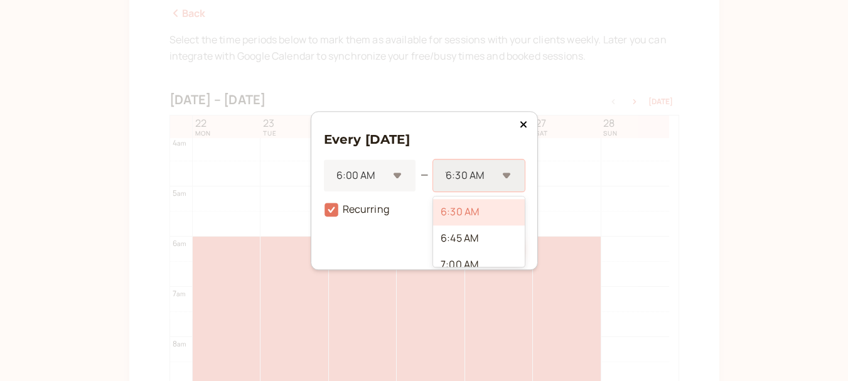
type input "12"
drag, startPoint x: 458, startPoint y: 221, endPoint x: 458, endPoint y: 213, distance: 8.2
click at [458, 213] on div "12:00 PM" at bounding box center [486, 212] width 78 height 26
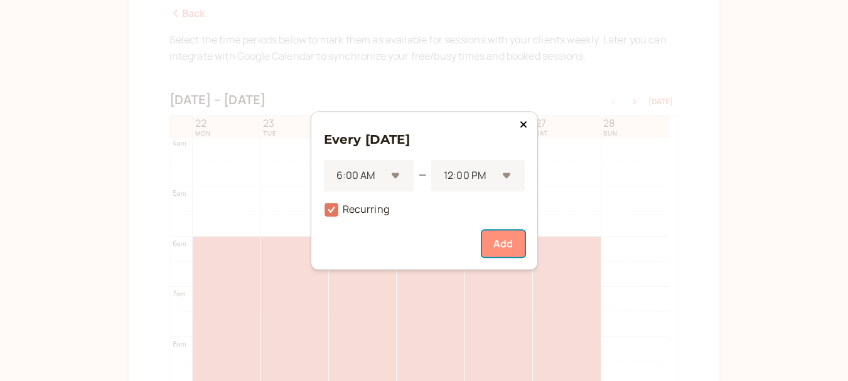
click at [490, 244] on button "Add" at bounding box center [503, 243] width 42 height 26
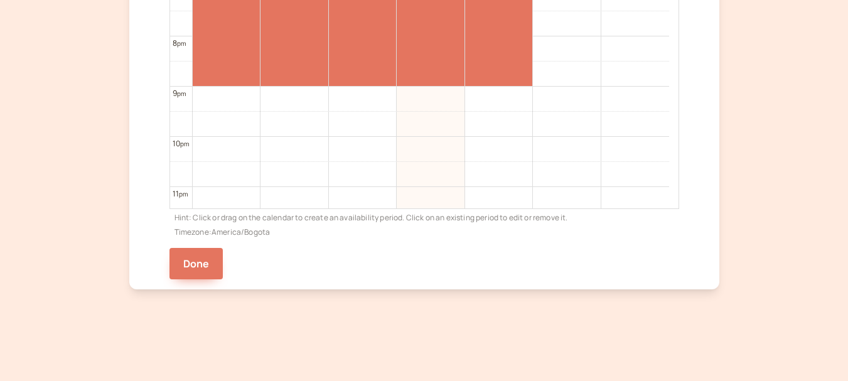
scroll to position [956, 0]
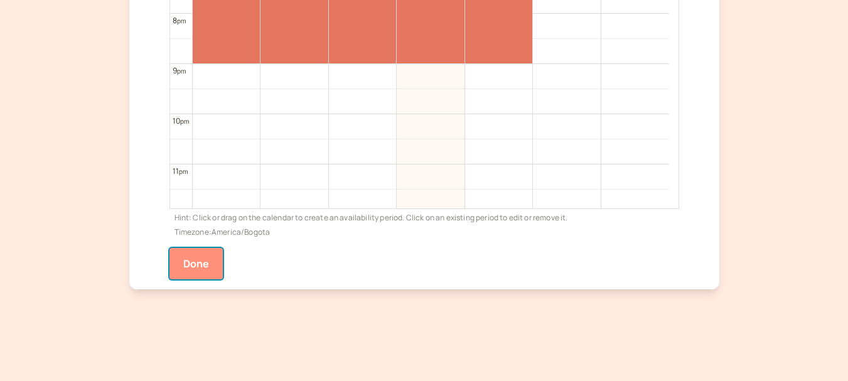
click at [188, 263] on button "Done" at bounding box center [197, 263] width 54 height 31
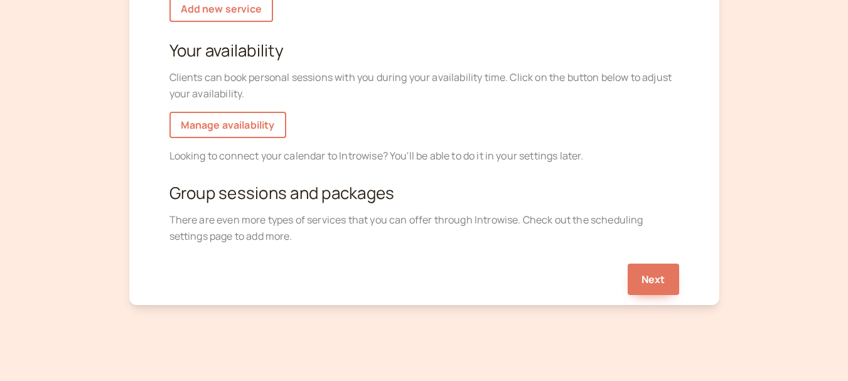
scroll to position [295, 0]
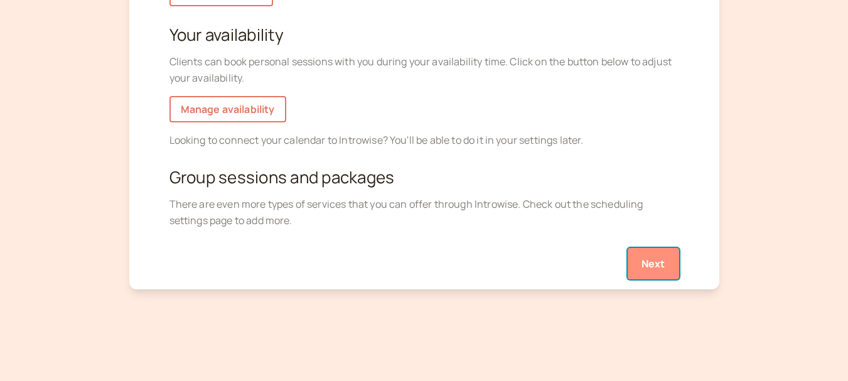
click at [658, 268] on button "Next" at bounding box center [653, 263] width 51 height 31
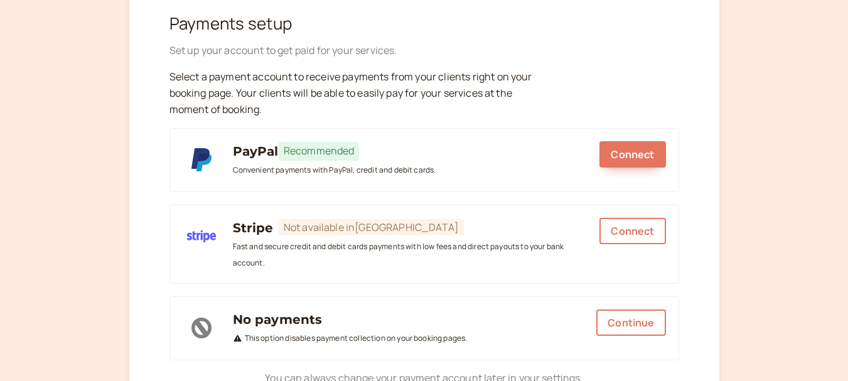
scroll to position [126, 0]
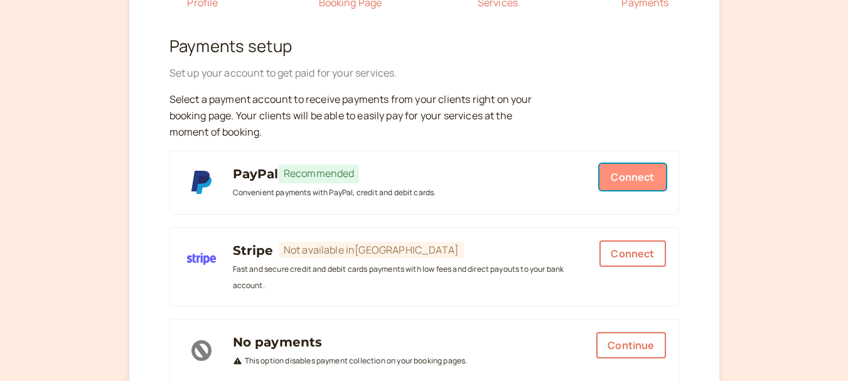
click at [631, 178] on span "Connect" at bounding box center [632, 177] width 43 height 14
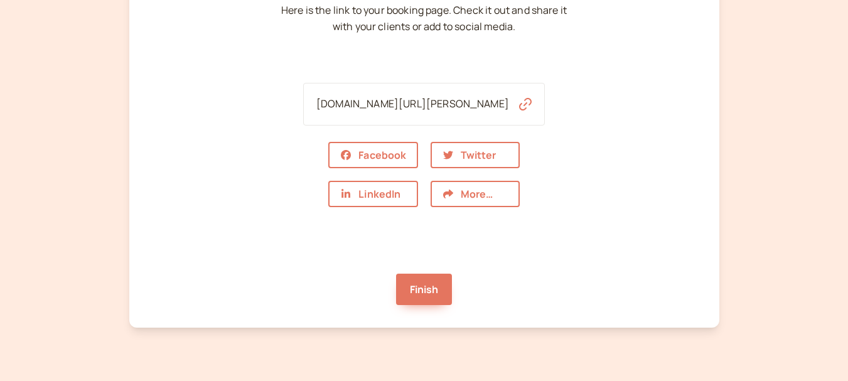
scroll to position [188, 0]
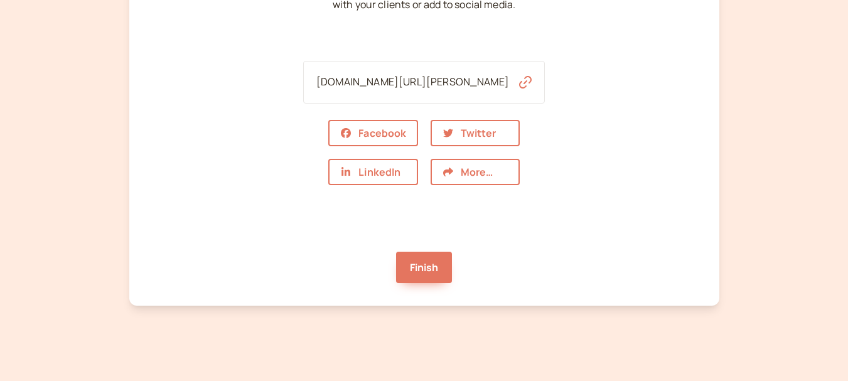
click at [519, 80] on icon "button" at bounding box center [525, 82] width 13 height 13
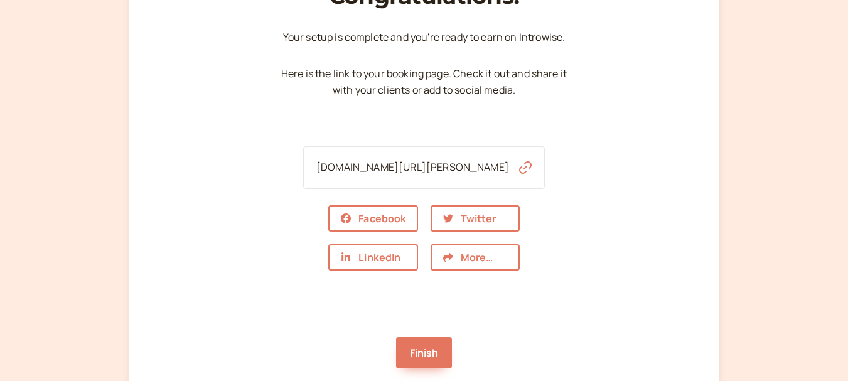
scroll to position [126, 0]
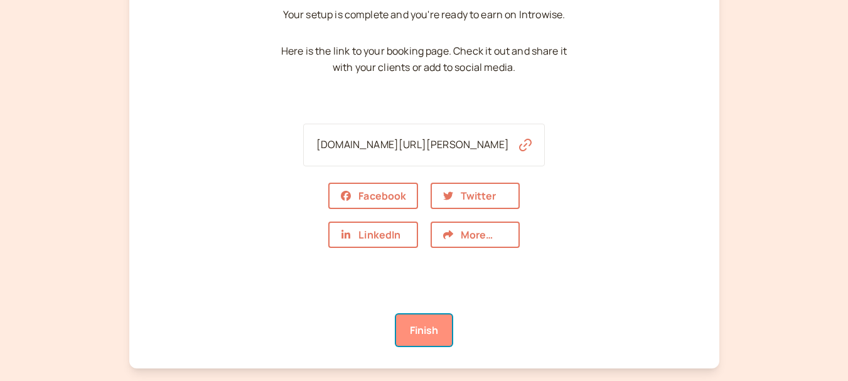
click at [414, 329] on link "Finish" at bounding box center [424, 330] width 57 height 31
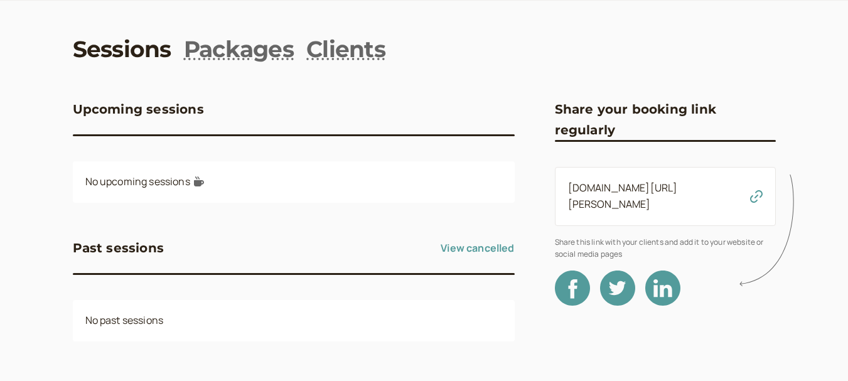
scroll to position [65, 0]
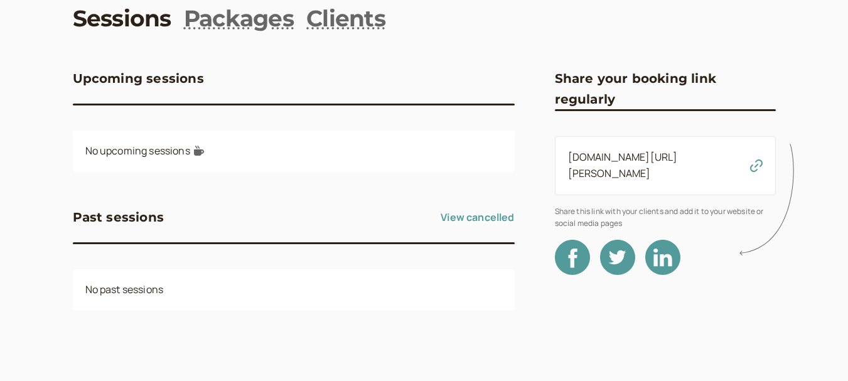
click at [756, 162] on icon at bounding box center [770, 200] width 62 height 124
click at [675, 157] on link "introwise.com/profe-marisol" at bounding box center [623, 165] width 110 height 30
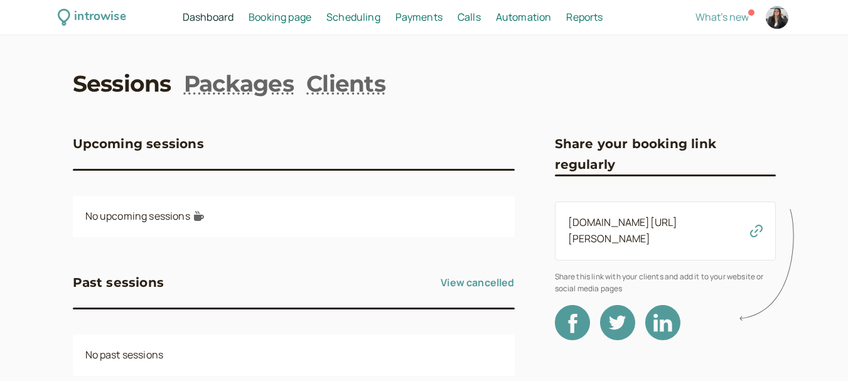
click at [284, 14] on span "Booking page" at bounding box center [280, 17] width 63 height 14
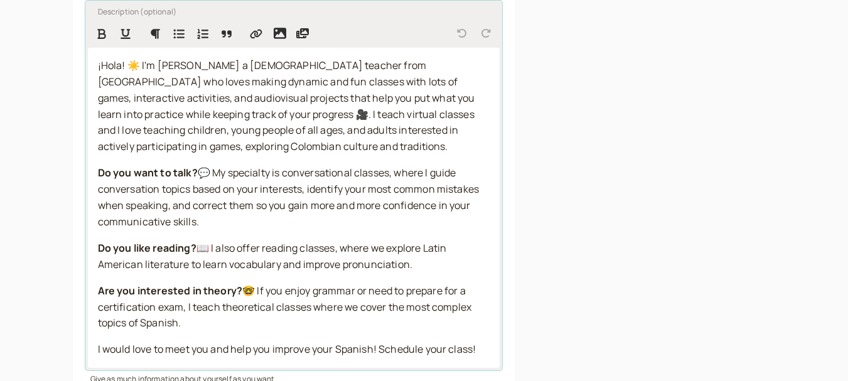
scroll to position [516, 0]
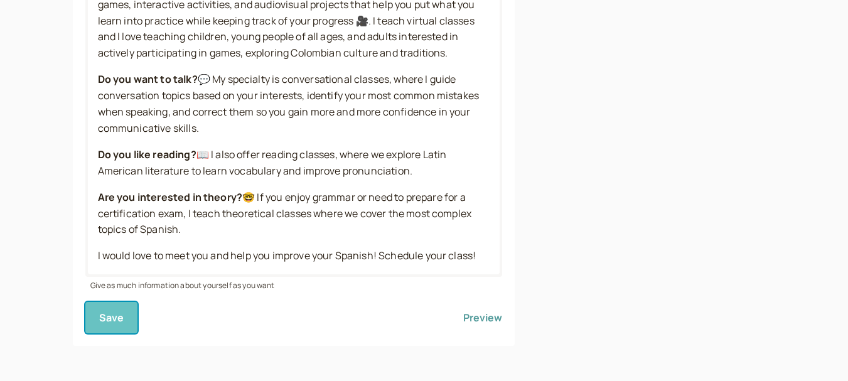
click at [122, 311] on span "Save" at bounding box center [111, 318] width 25 height 14
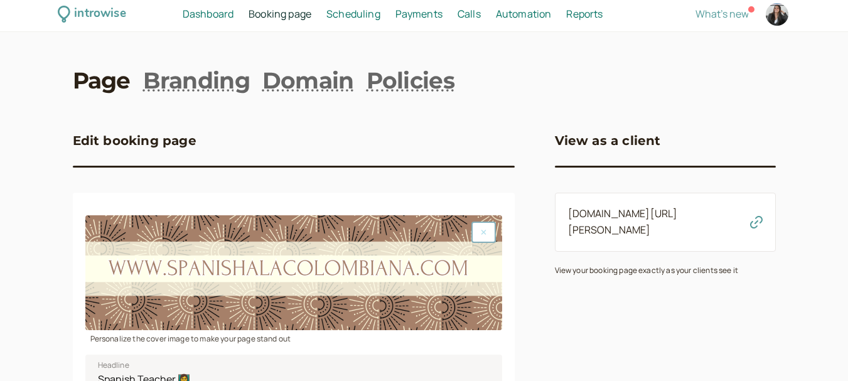
scroll to position [0, 0]
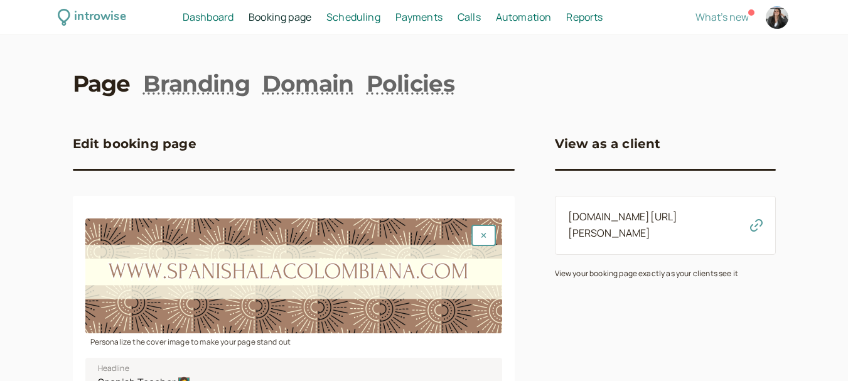
click at [356, 22] on span "Scheduling" at bounding box center [354, 17] width 54 height 14
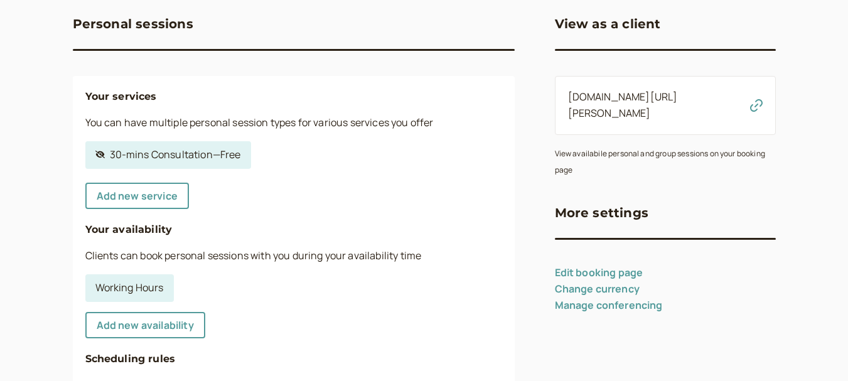
scroll to position [126, 0]
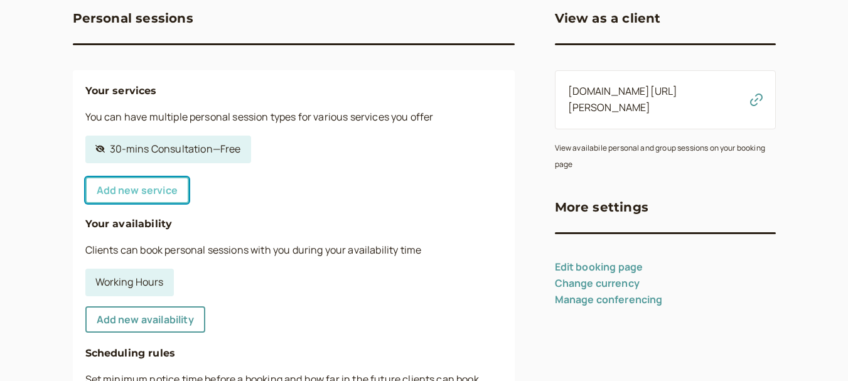
click at [168, 191] on link "Add new service" at bounding box center [137, 190] width 104 height 26
select select "30"
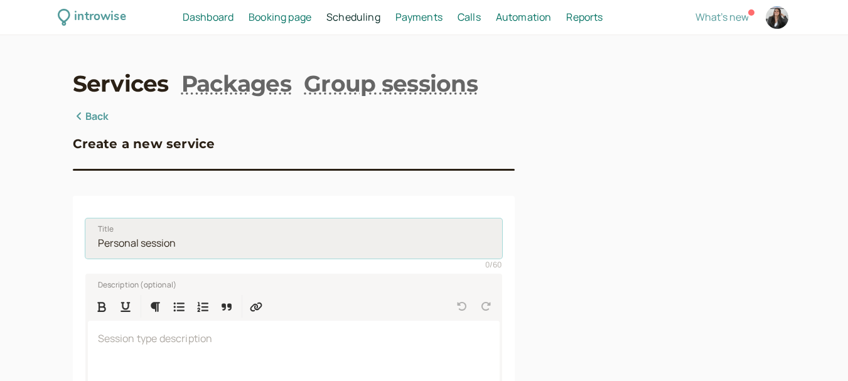
click at [194, 244] on input "Title" at bounding box center [293, 239] width 417 height 40
click at [144, 295] on button "Formatting Options" at bounding box center [155, 306] width 23 height 23
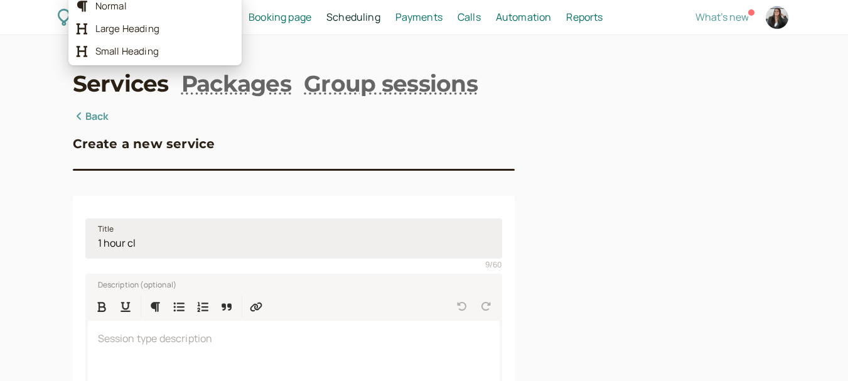
scroll to position [325, 0]
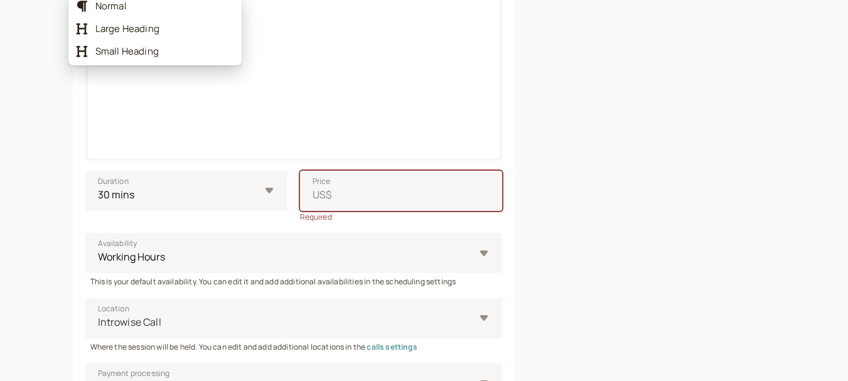
click at [168, 165] on div "Duration 10 mins 15 mins 30 mins 45 mins 1 hour 1.5 hours 2 hours Custom… Price…" at bounding box center [293, 192] width 417 height 62
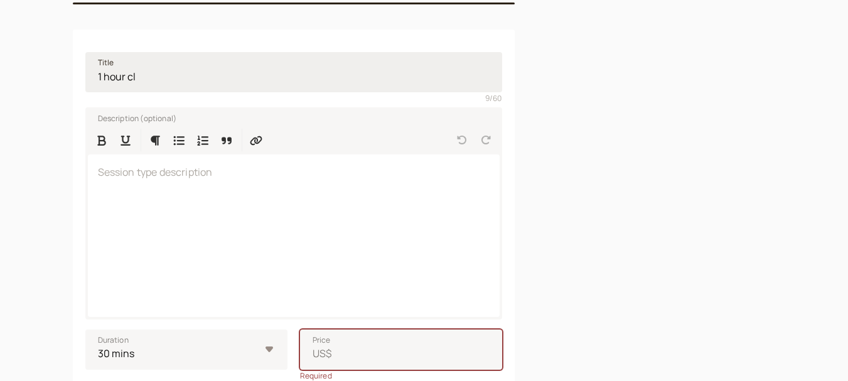
scroll to position [137, 0]
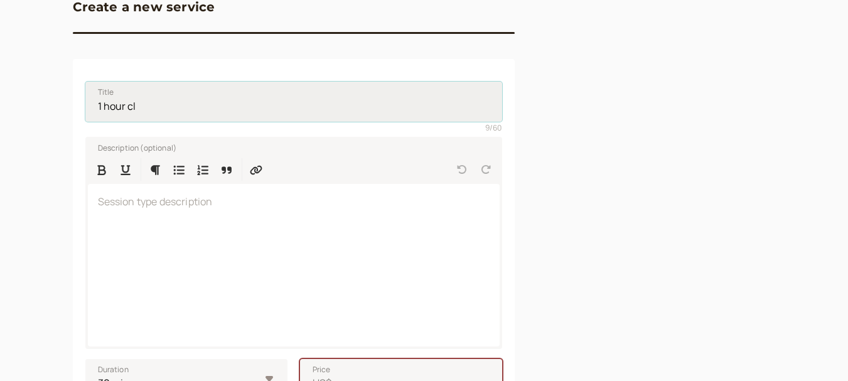
click at [165, 111] on input "1 hour cl" at bounding box center [293, 102] width 417 height 40
click at [106, 115] on input "1 hour Spanish Class" at bounding box center [293, 102] width 417 height 40
type input "1 Hour Spanish Class"
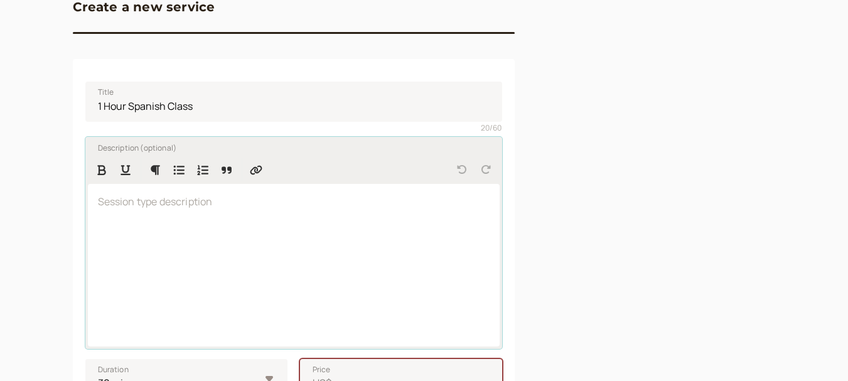
click at [165, 219] on div at bounding box center [294, 265] width 412 height 163
click at [259, 251] on div at bounding box center [294, 265] width 412 height 163
click at [137, 149] on label "Description (optional)" at bounding box center [132, 147] width 89 height 13
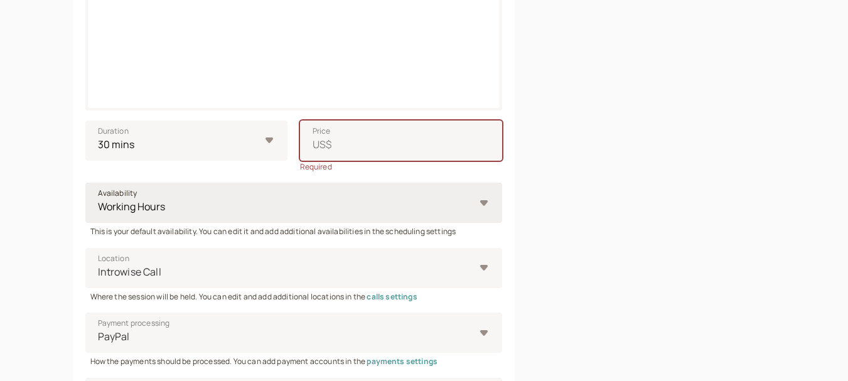
scroll to position [388, 0]
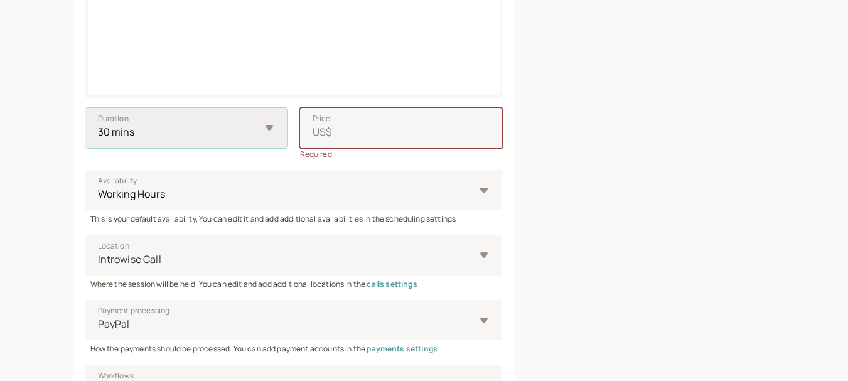
click at [185, 133] on select "10 mins 15 mins 30 mins 45 mins 1 hour 1.5 hours 2 hours Custom…" at bounding box center [186, 128] width 202 height 40
select select "60"
click at [85, 108] on select "10 mins 15 mins 30 mins 45 mins 1 hour 1.5 hours 2 hours Custom…" at bounding box center [186, 128] width 202 height 40
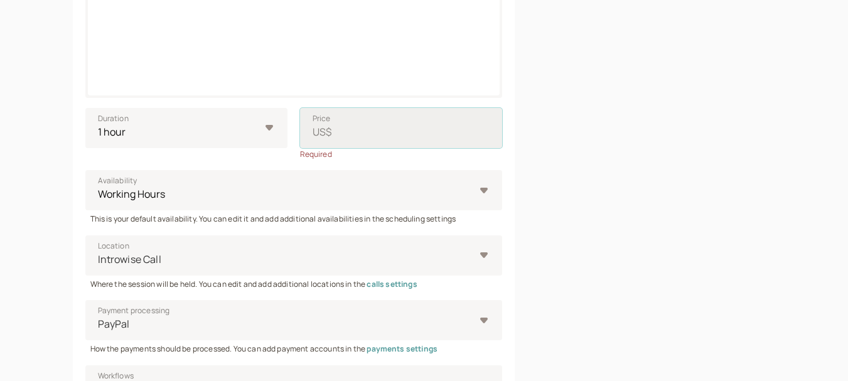
click at [347, 135] on input "Price US$" at bounding box center [401, 128] width 202 height 40
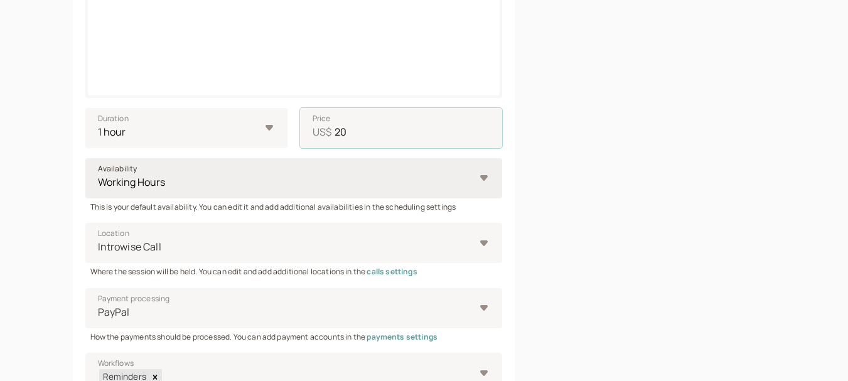
type input "20"
click at [333, 180] on select "Working Hours" at bounding box center [293, 178] width 417 height 40
click at [85, 158] on select "Working Hours" at bounding box center [293, 178] width 417 height 40
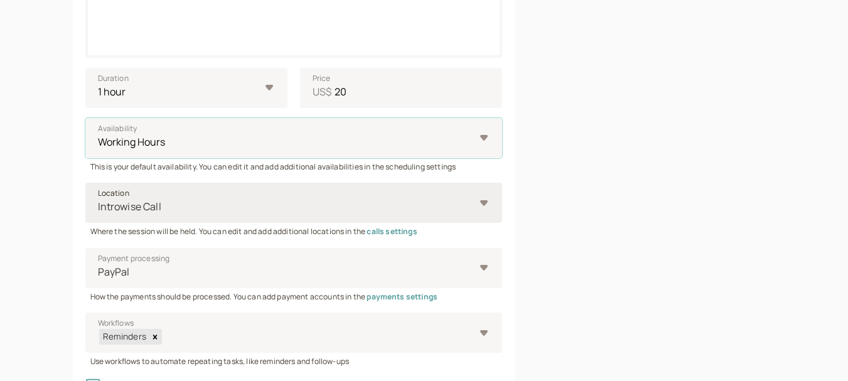
scroll to position [451, 0]
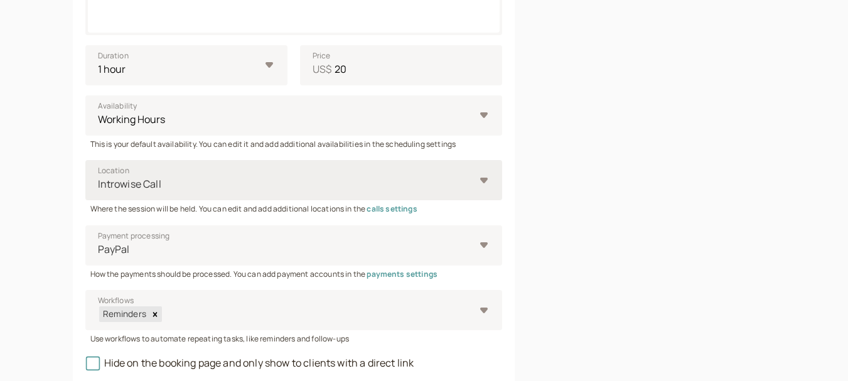
click at [266, 178] on div at bounding box center [286, 184] width 378 height 17
click at [99, 178] on input "Location Introwise Call" at bounding box center [98, 184] width 2 height 14
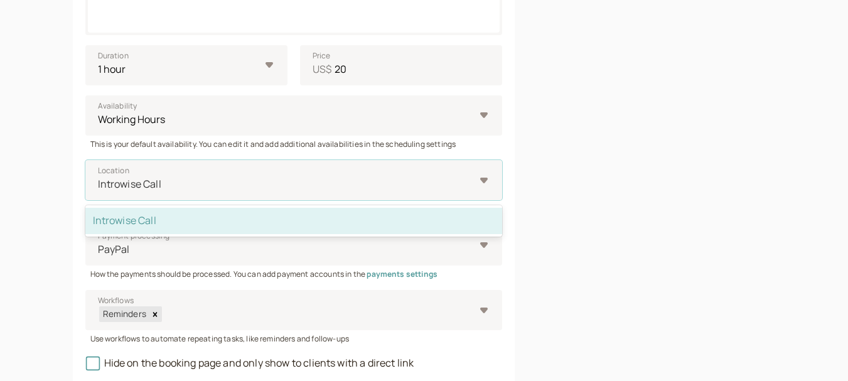
click at [249, 217] on div "Introwise Call" at bounding box center [293, 221] width 417 height 26
click at [99, 192] on input "Location option Introwise Call selected, 1 of 1. 1 result available. Use Up and…" at bounding box center [98, 184] width 2 height 14
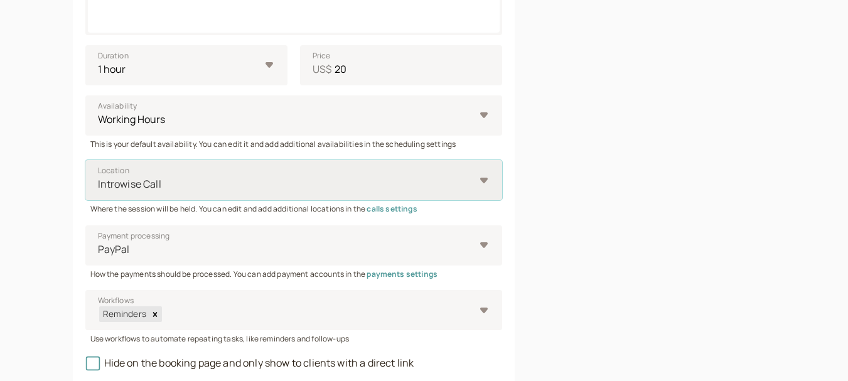
scroll to position [514, 0]
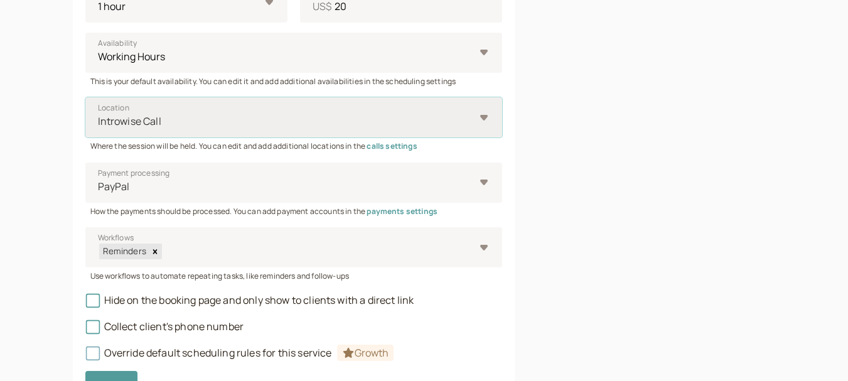
click at [234, 117] on div at bounding box center [286, 121] width 378 height 17
click at [99, 117] on input "Location option Introwise Call, selected. Select is focused ,type to refine lis…" at bounding box center [98, 121] width 2 height 14
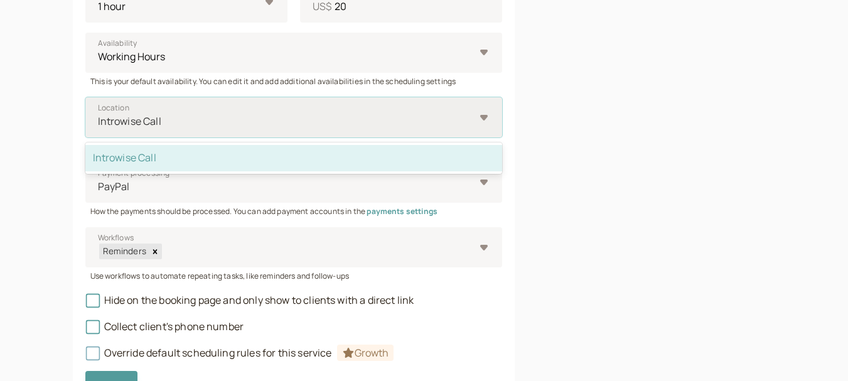
click at [222, 150] on div "Introwise Call" at bounding box center [293, 158] width 417 height 26
click at [99, 129] on input "Location option Introwise Call, selected. option Introwise Call selected, 1 of …" at bounding box center [98, 121] width 2 height 14
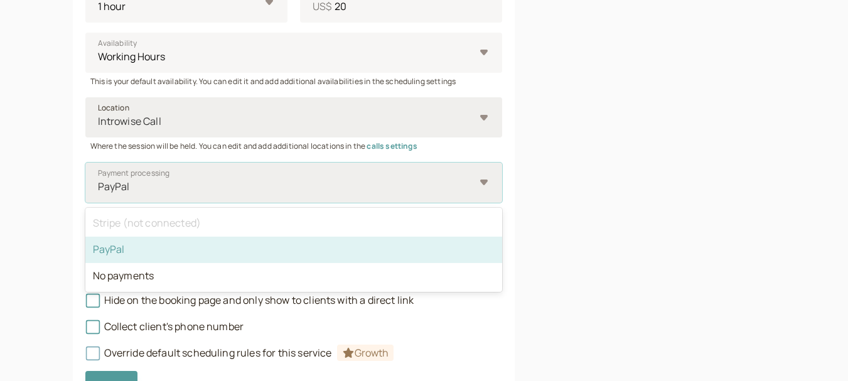
click at [379, 175] on div "PayPal" at bounding box center [287, 186] width 378 height 23
click at [99, 180] on input "Payment processing option PayPal selected, 2 of 3. 3 results available. Use Up …" at bounding box center [98, 187] width 2 height 14
click at [298, 243] on div "PayPal" at bounding box center [293, 250] width 417 height 26
click at [99, 194] on input "Payment processing option PayPal selected, 2 of 3. 3 results available. Use Up …" at bounding box center [98, 187] width 2 height 14
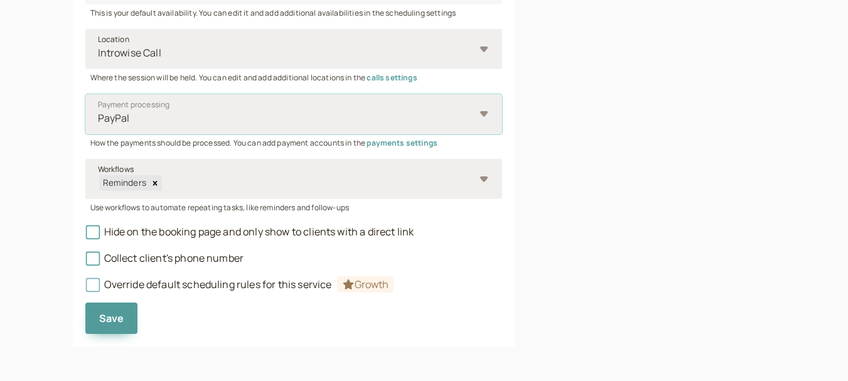
scroll to position [583, 0]
click at [153, 163] on div "Reminders" at bounding box center [293, 178] width 417 height 40
click at [162, 175] on input "Workflows Reminders" at bounding box center [163, 182] width 2 height 14
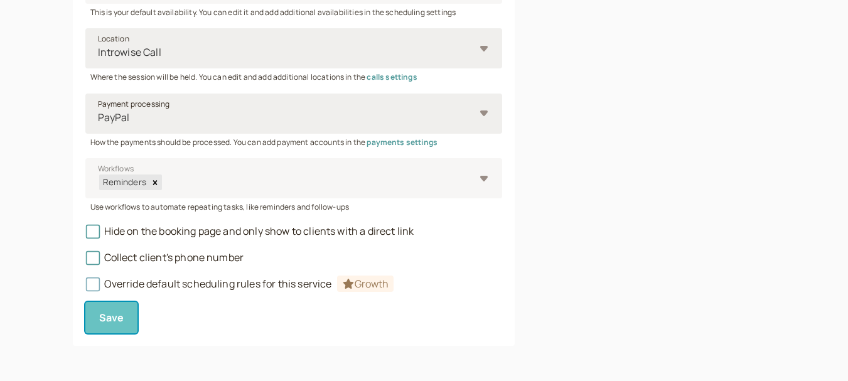
click at [100, 324] on span "Save" at bounding box center [111, 318] width 25 height 14
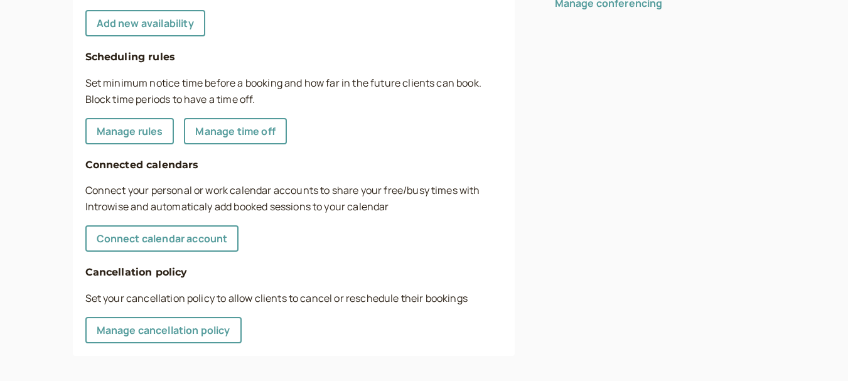
scroll to position [432, 0]
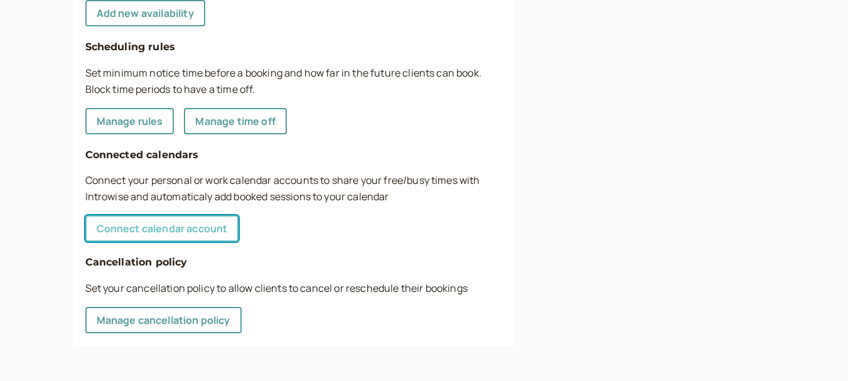
click at [195, 225] on link "Connect calendar account" at bounding box center [162, 228] width 154 height 26
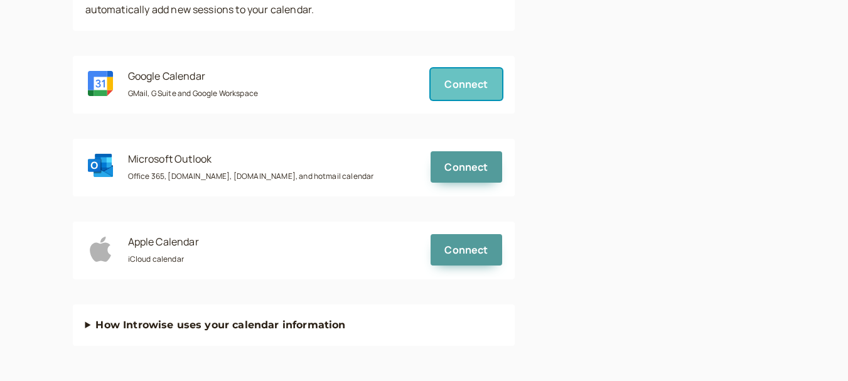
click at [468, 81] on span "Connect" at bounding box center [466, 84] width 43 height 14
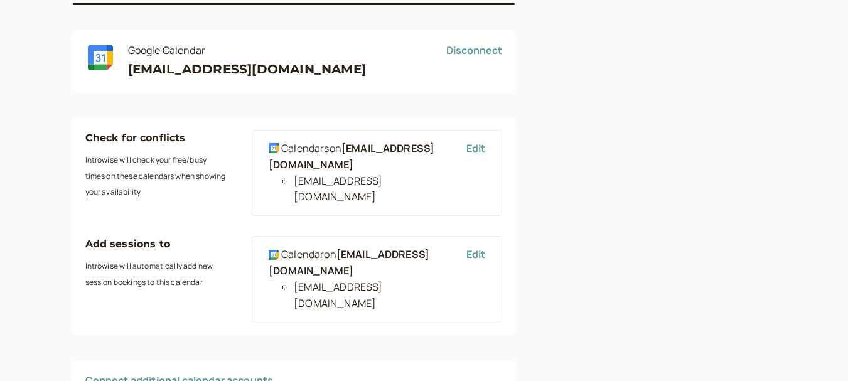
scroll to position [136, 0]
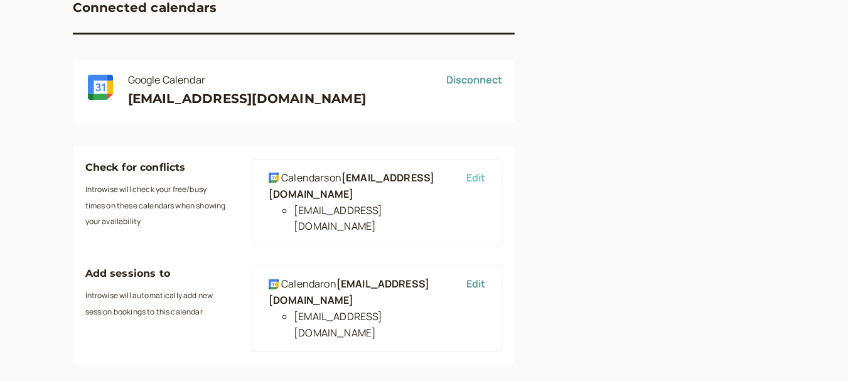
click at [478, 176] on button "Edit" at bounding box center [476, 177] width 19 height 11
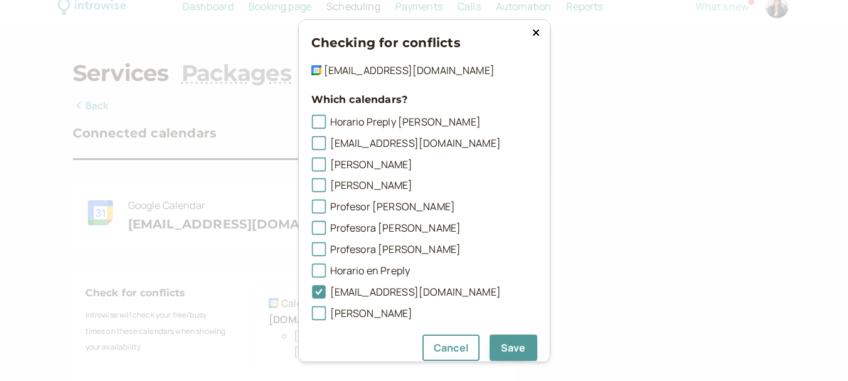
scroll to position [12, 0]
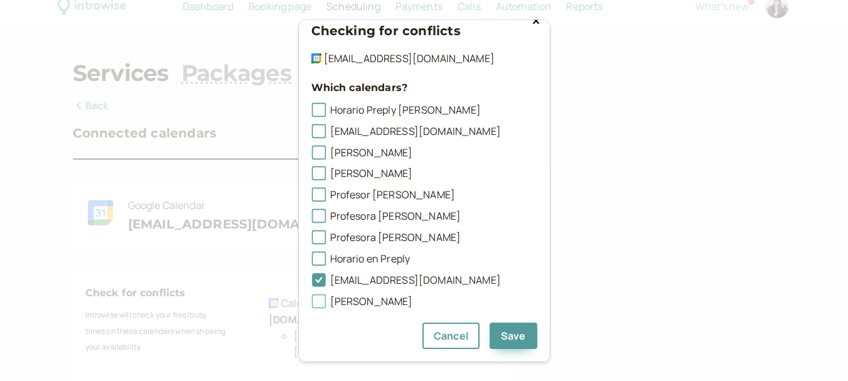
click at [316, 302] on icon at bounding box center [318, 301] width 9 height 9
click at [311, 305] on input "Profe Marisol" at bounding box center [311, 305] width 0 height 0
click at [316, 260] on icon at bounding box center [318, 258] width 9 height 9
click at [311, 263] on input "Horario en Preply" at bounding box center [311, 263] width 0 height 0
click at [519, 331] on button "Save" at bounding box center [514, 336] width 48 height 26
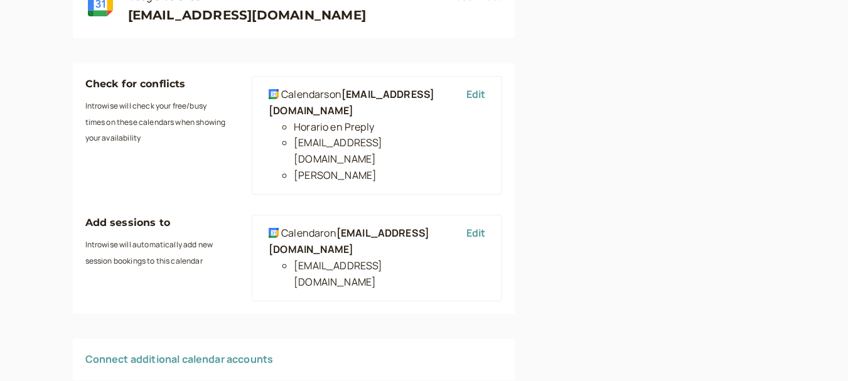
scroll to position [222, 0]
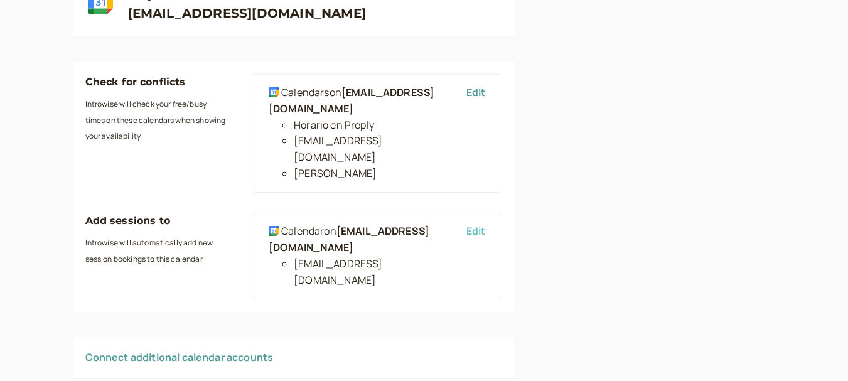
click at [484, 225] on button "Edit" at bounding box center [476, 230] width 19 height 11
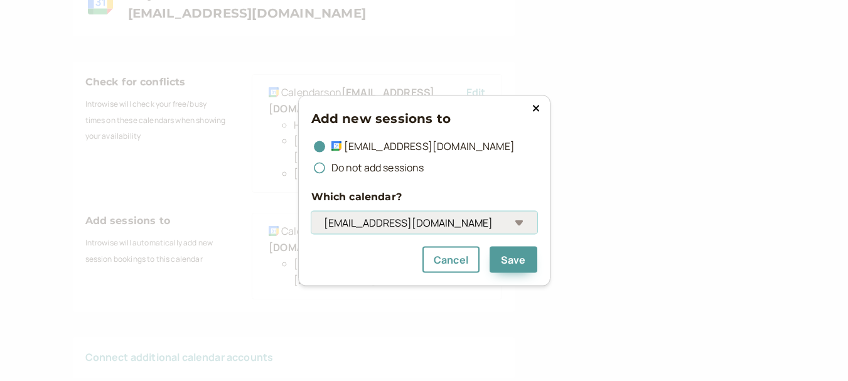
click at [418, 221] on select "Profe Laura Profe Lorena Profesor Camilo Profesora Ingrid Profesora Daniela Hor…" at bounding box center [424, 222] width 226 height 23
select select "9b4ca9378273190a557211c8d87c28281a4ad410db2e88461219f0546ef24e5c@group.calendar…"
click at [311, 211] on select "Profe Laura Profe Lorena Profesor Camilo Profesora Ingrid Profesora Daniela Hor…" at bounding box center [424, 222] width 226 height 23
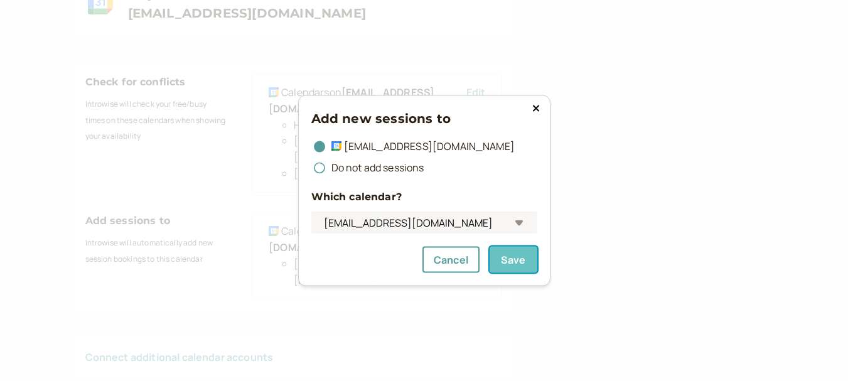
click at [499, 260] on button "Save" at bounding box center [514, 260] width 48 height 26
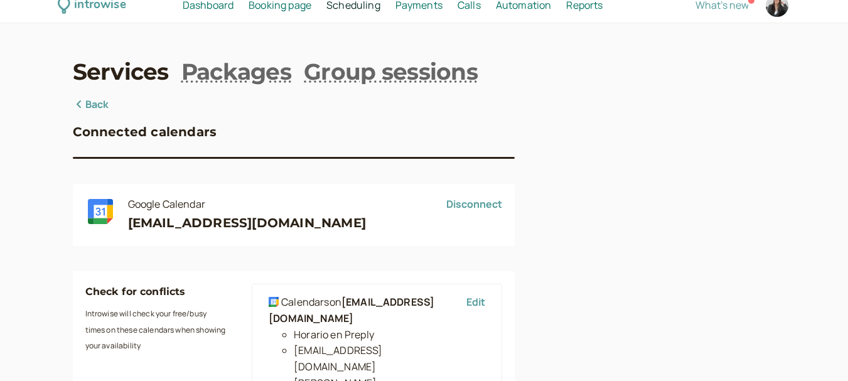
scroll to position [0, 0]
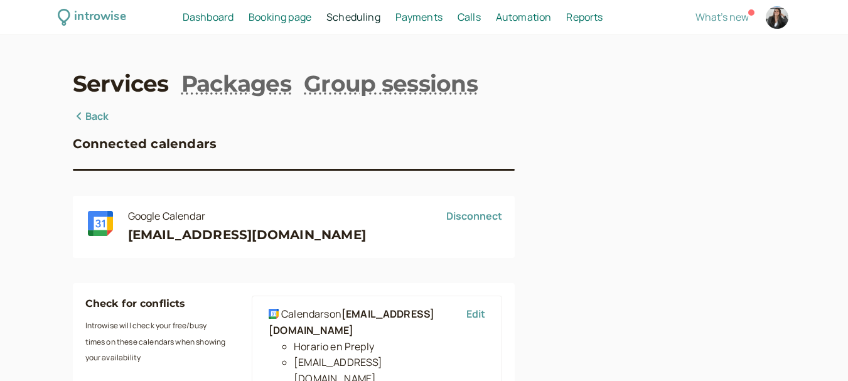
click at [94, 117] on link "Back" at bounding box center [91, 117] width 36 height 16
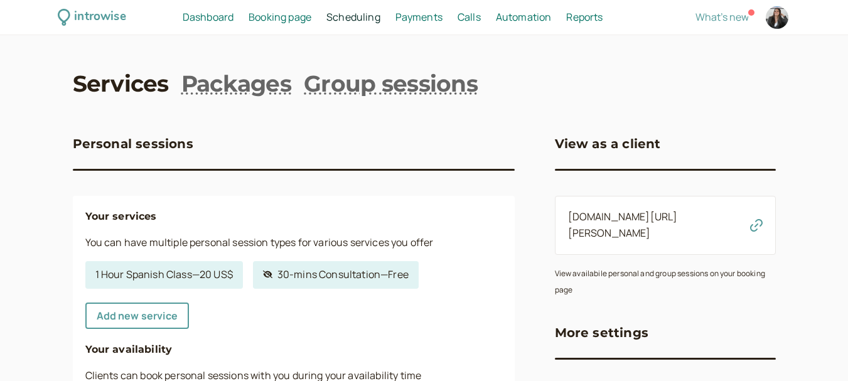
click at [364, 22] on span "Scheduling" at bounding box center [354, 17] width 54 height 14
click at [661, 220] on link "introwise.com/profe-marisol" at bounding box center [623, 225] width 110 height 30
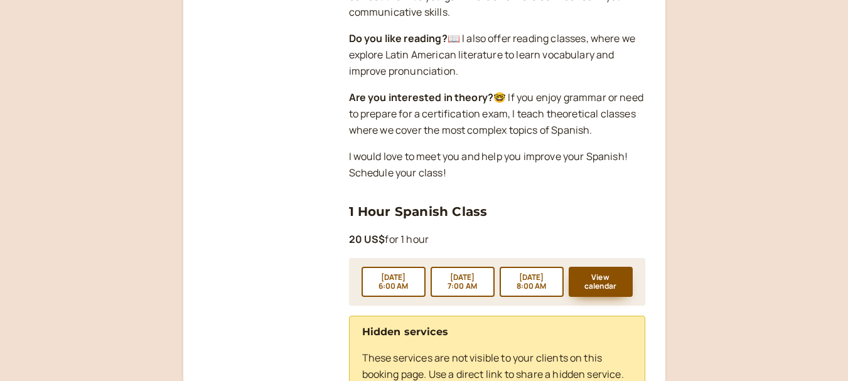
scroll to position [616, 0]
